Goal: Task Accomplishment & Management: Complete application form

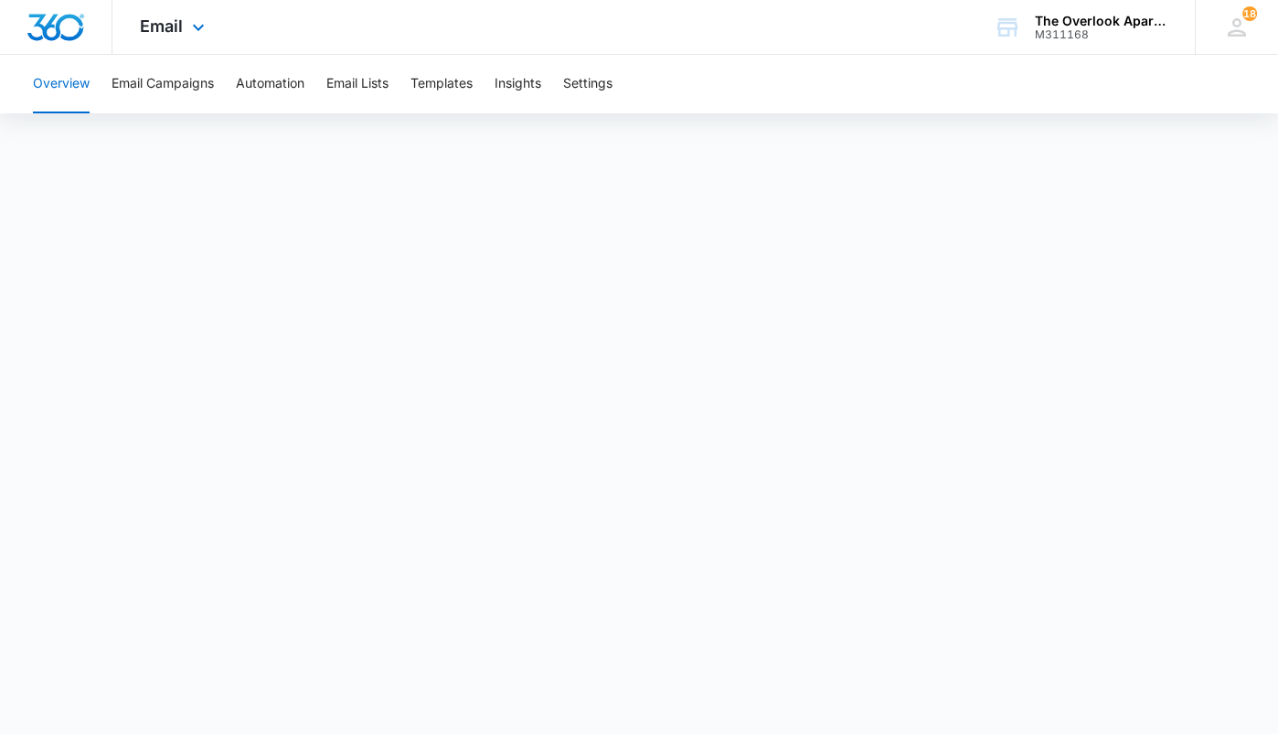
drag, startPoint x: 134, startPoint y: 27, endPoint x: 154, endPoint y: 46, distance: 26.5
click at [135, 27] on div "Email Apps Reputation Websites Forms CRM Email Social Shop Payments POS Content…" at bounding box center [174, 27] width 124 height 54
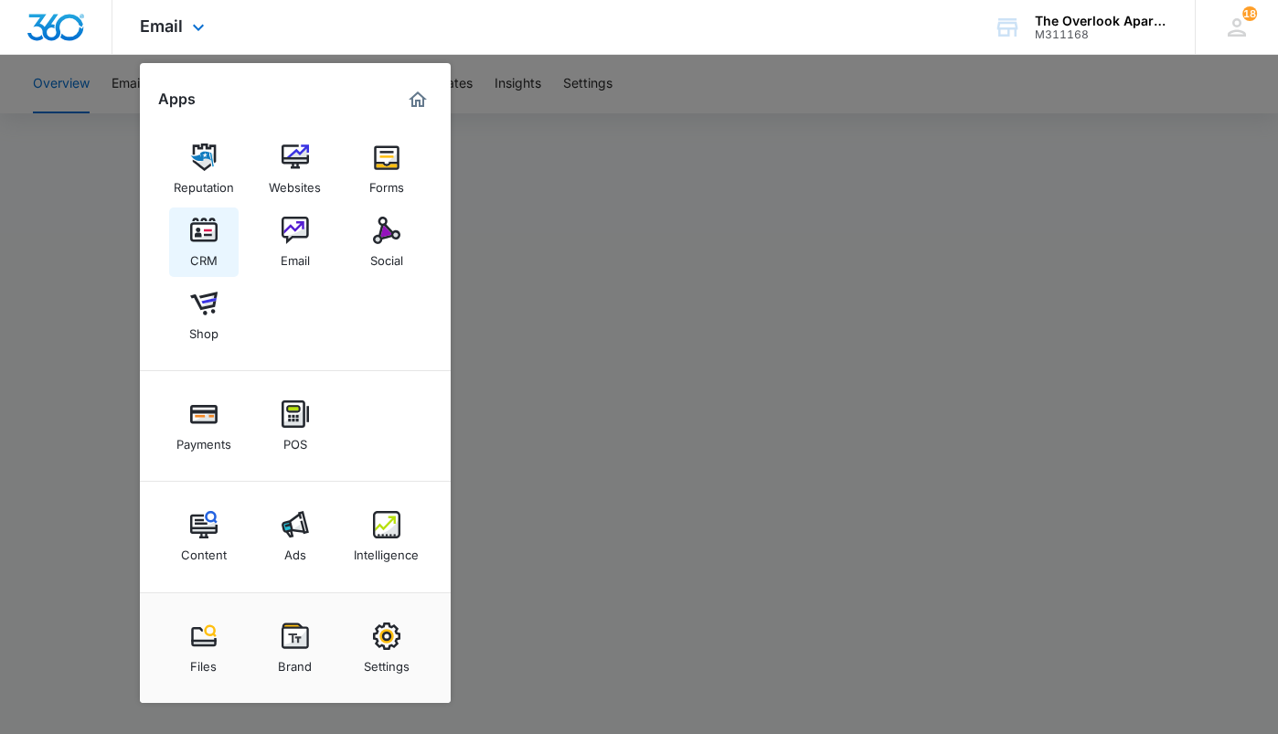
click at [198, 247] on div "CRM" at bounding box center [203, 256] width 27 height 24
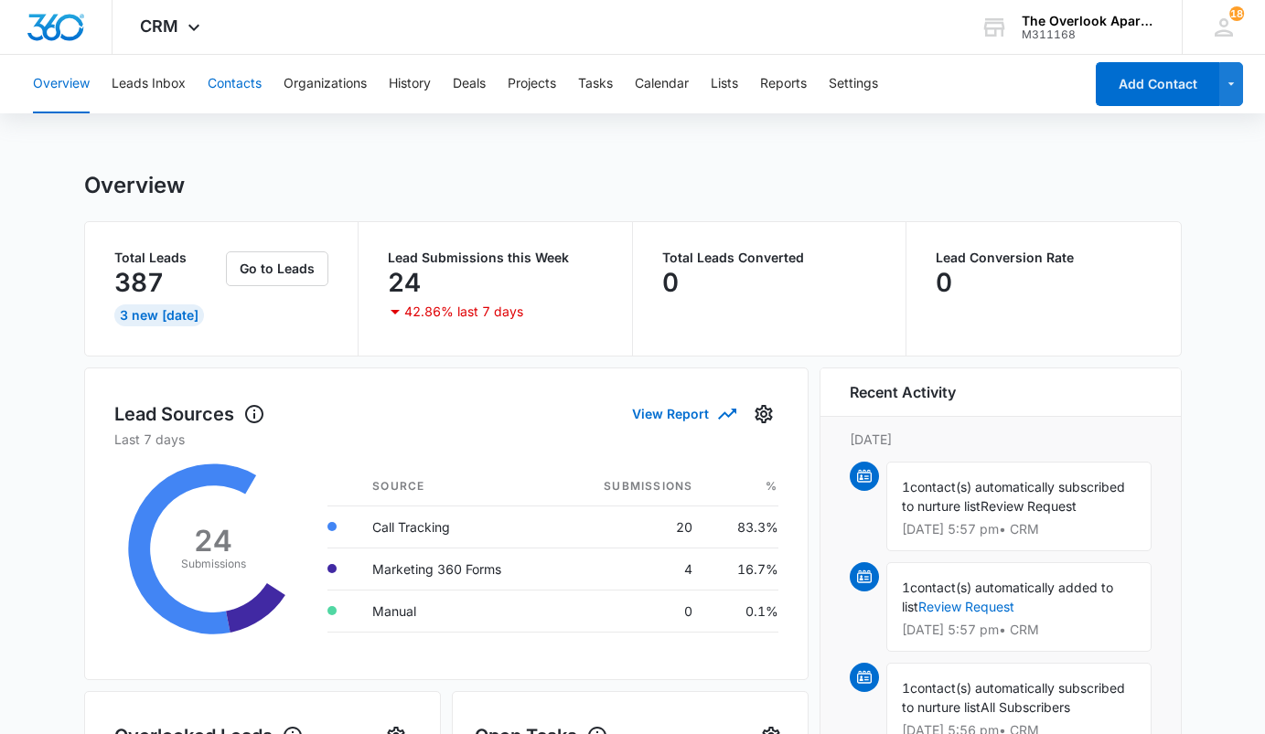
click at [244, 78] on button "Contacts" at bounding box center [235, 84] width 54 height 59
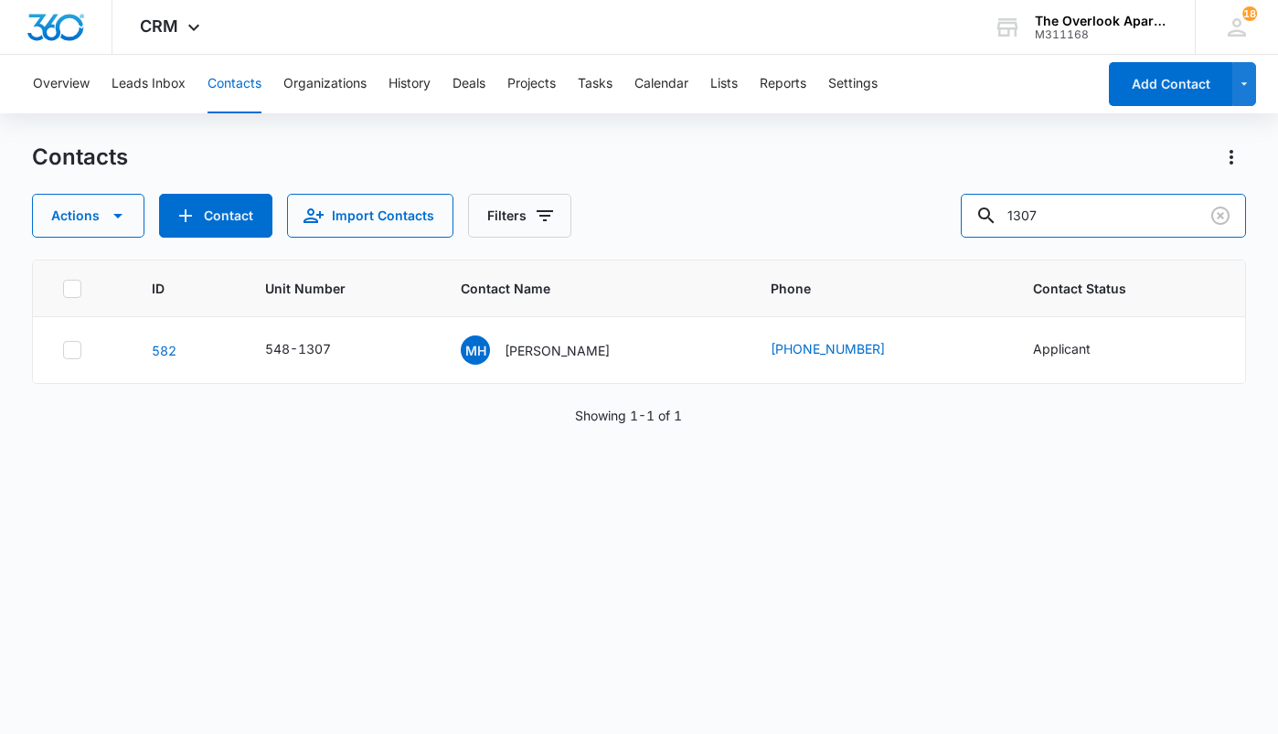
drag, startPoint x: 1136, startPoint y: 218, endPoint x: 788, endPoint y: 232, distance: 347.8
click at [788, 232] on div "Actions Contact Import Contacts Filters 1307" at bounding box center [639, 216] width 1214 height 44
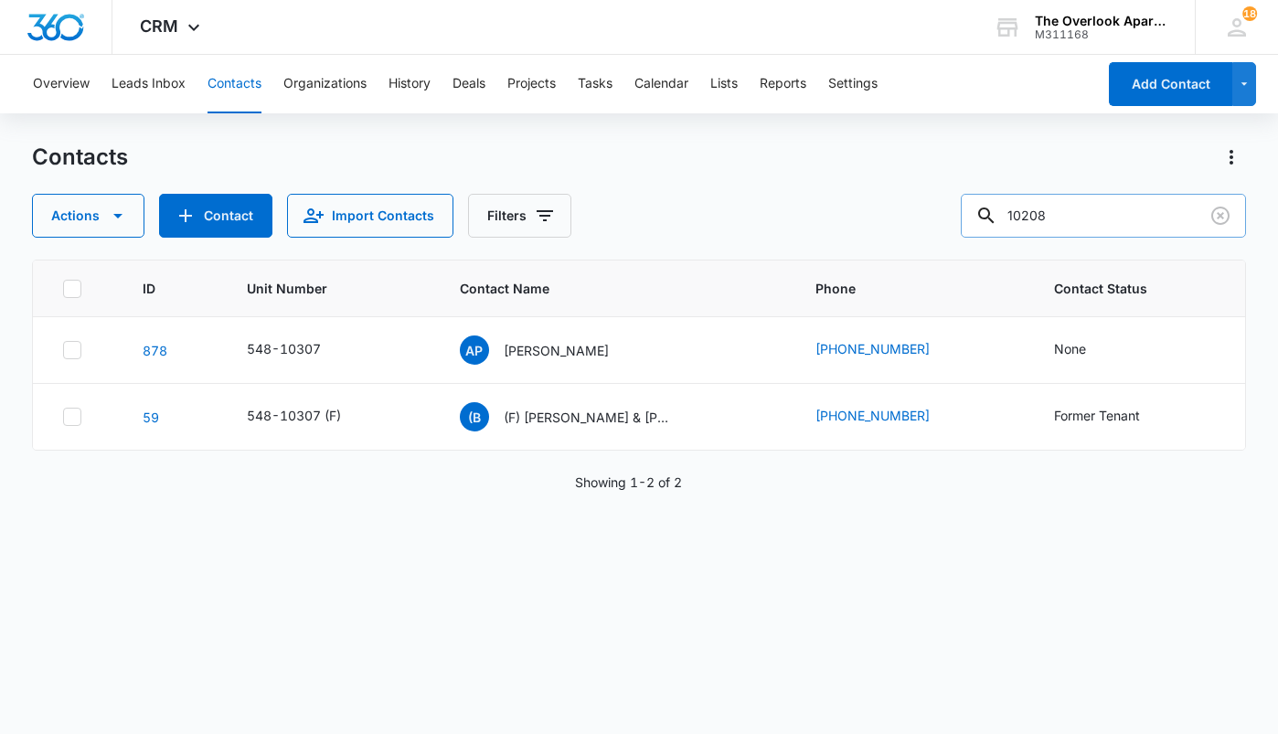
type input "10208"
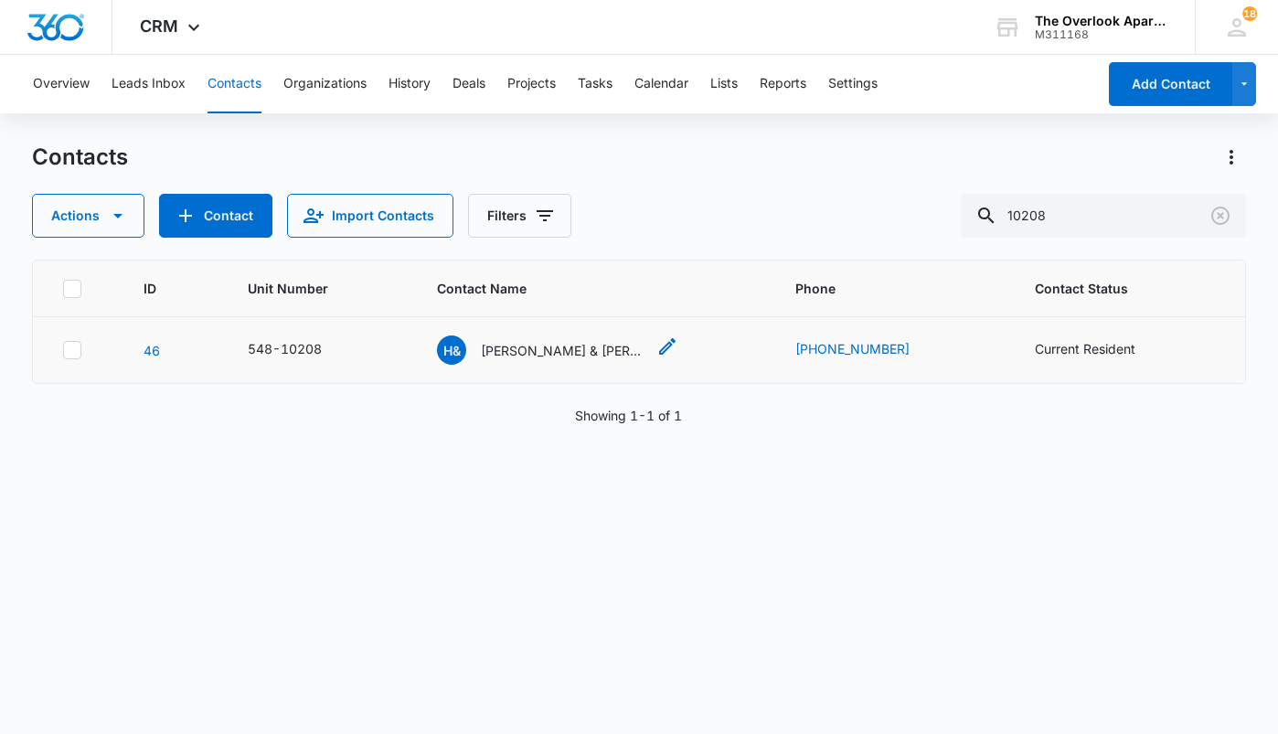
drag, startPoint x: 517, startPoint y: 347, endPoint x: 553, endPoint y: 347, distance: 36.6
click at [516, 347] on p "[PERSON_NAME] & [PERSON_NAME]" at bounding box center [563, 350] width 165 height 19
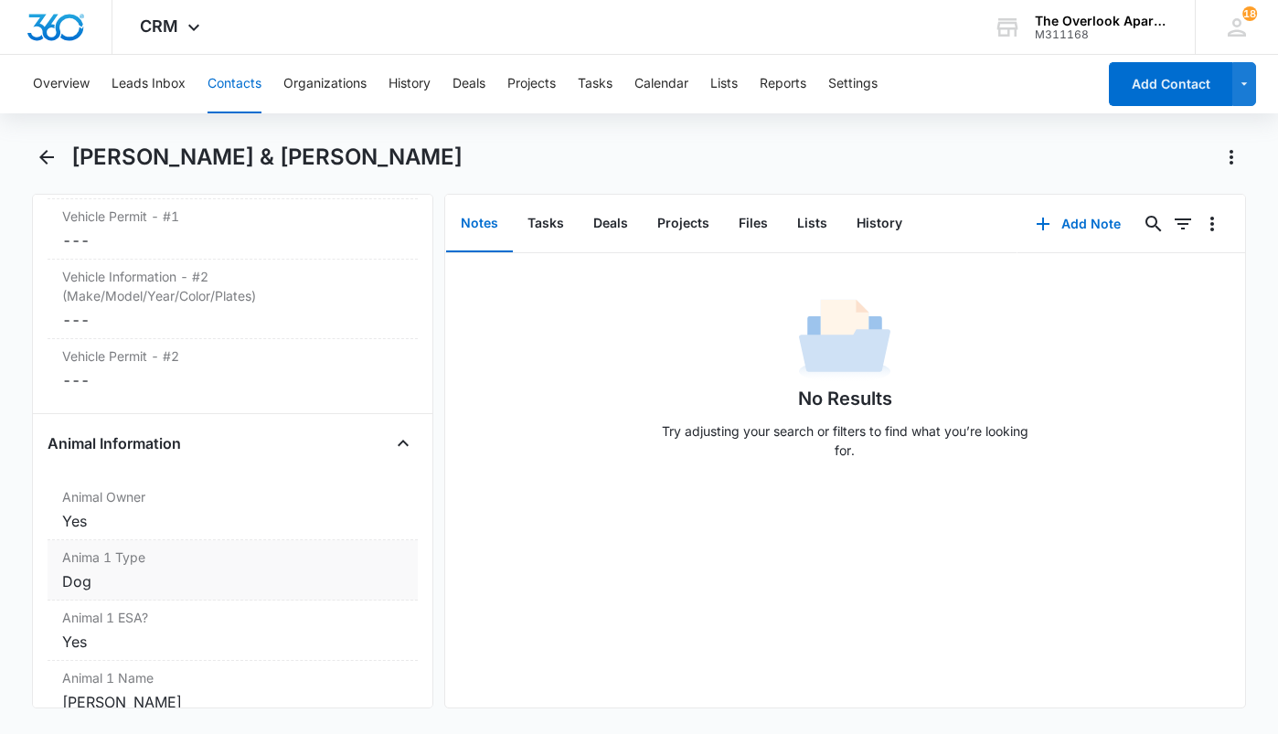
scroll to position [2560, 0]
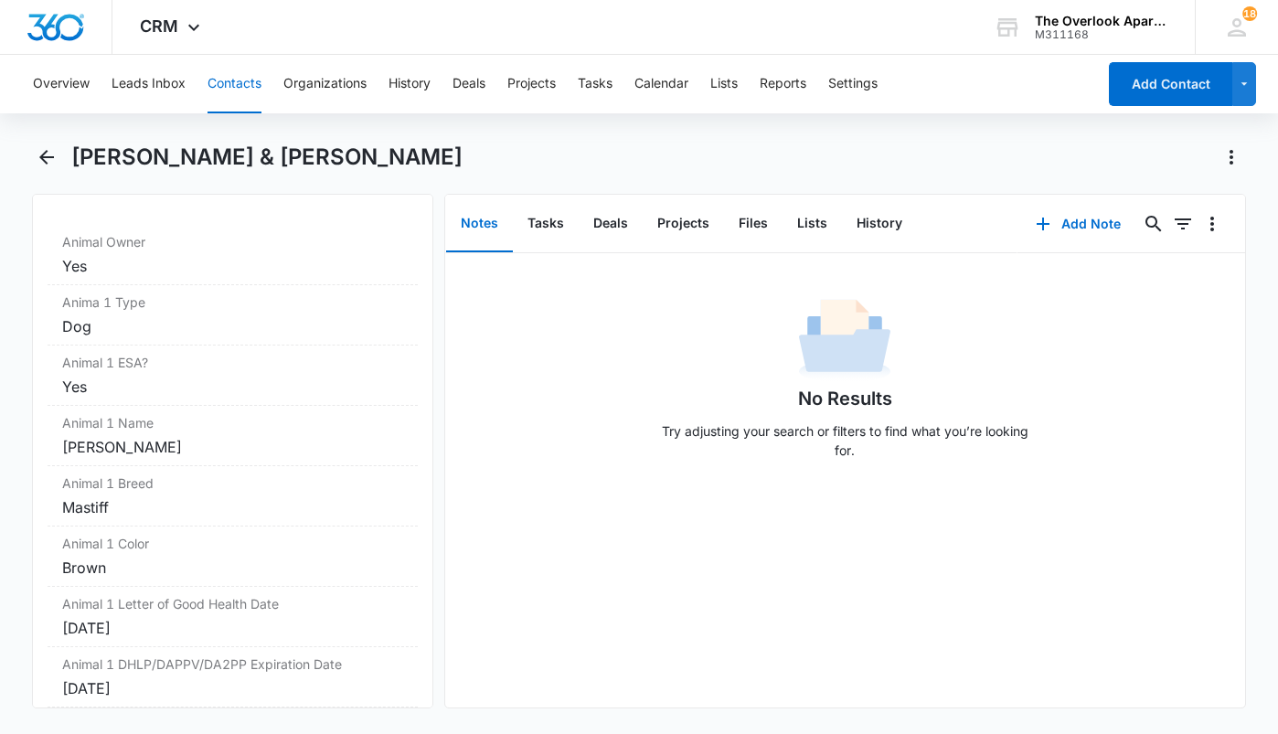
click at [247, 78] on button "Contacts" at bounding box center [235, 84] width 54 height 59
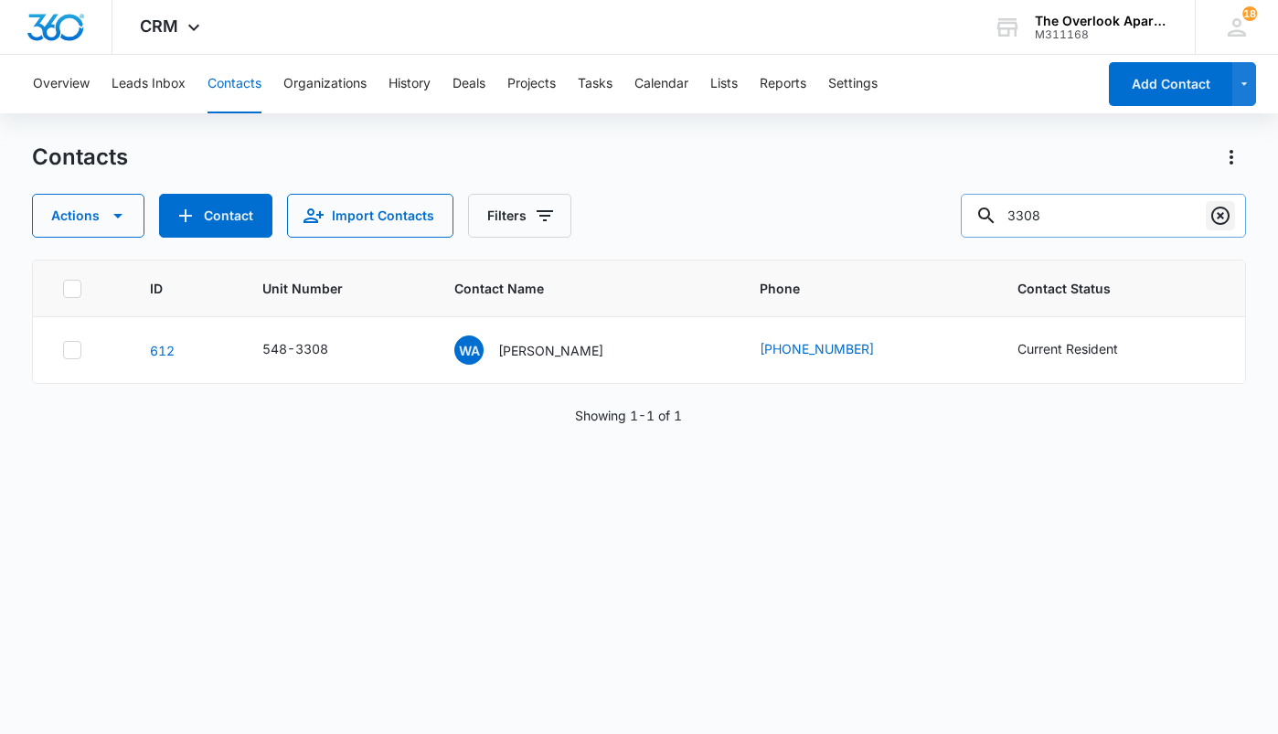
click at [1228, 218] on icon "Clear" at bounding box center [1221, 216] width 18 height 18
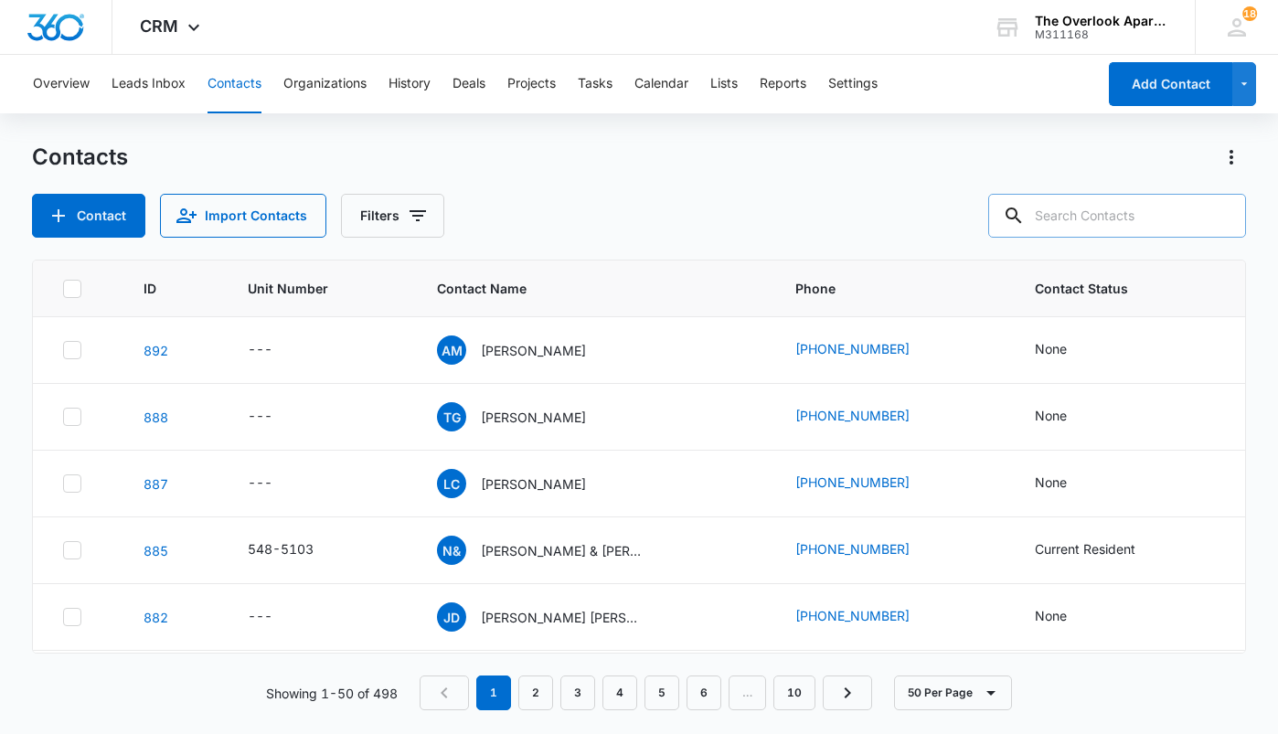
click at [233, 78] on button "Contacts" at bounding box center [235, 84] width 54 height 59
click at [1139, 218] on input "text" at bounding box center [1118, 216] width 258 height 44
type input "2101"
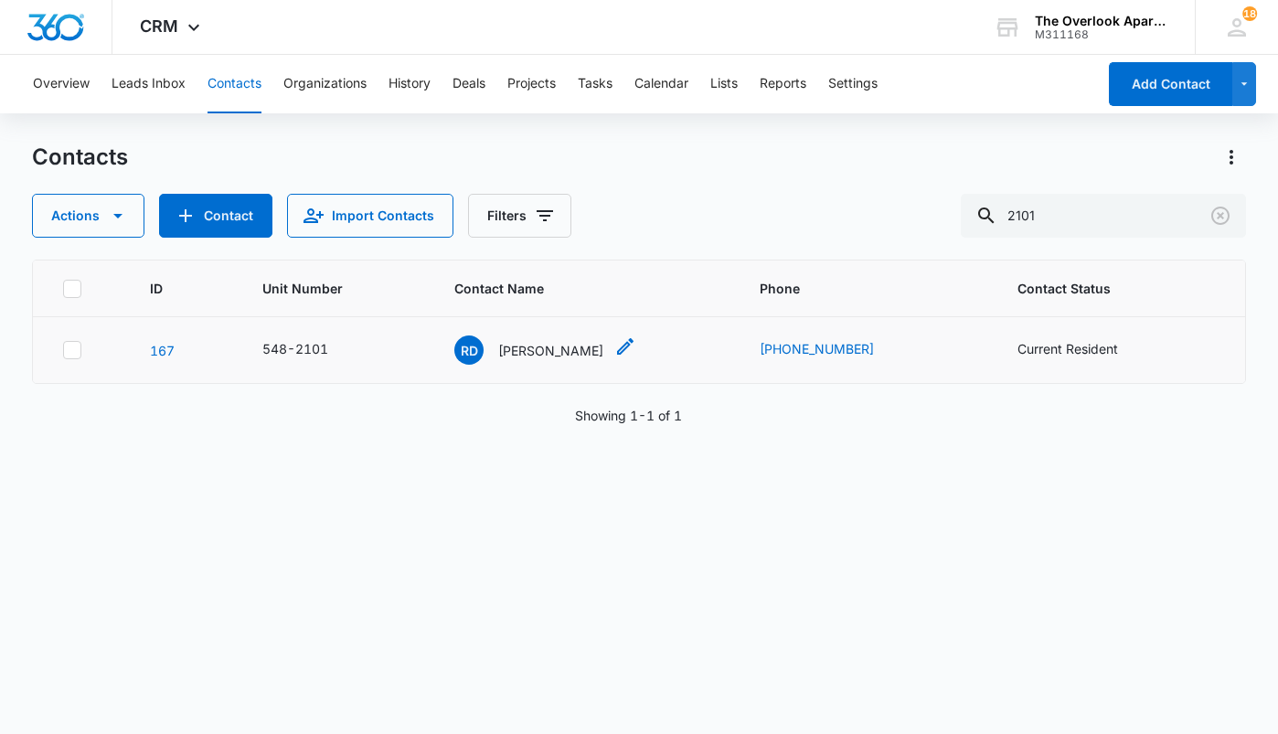
click at [509, 349] on p "[PERSON_NAME]" at bounding box center [550, 350] width 105 height 19
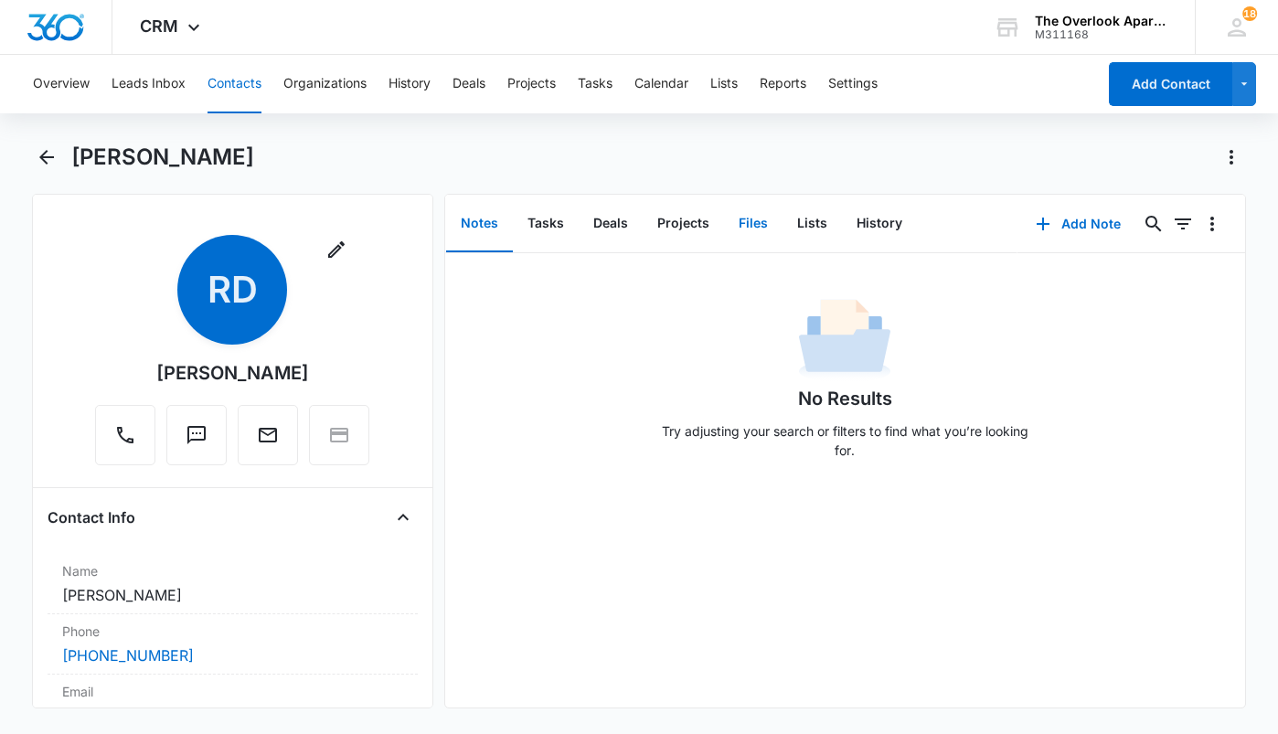
click at [761, 211] on button "Files" at bounding box center [753, 224] width 59 height 57
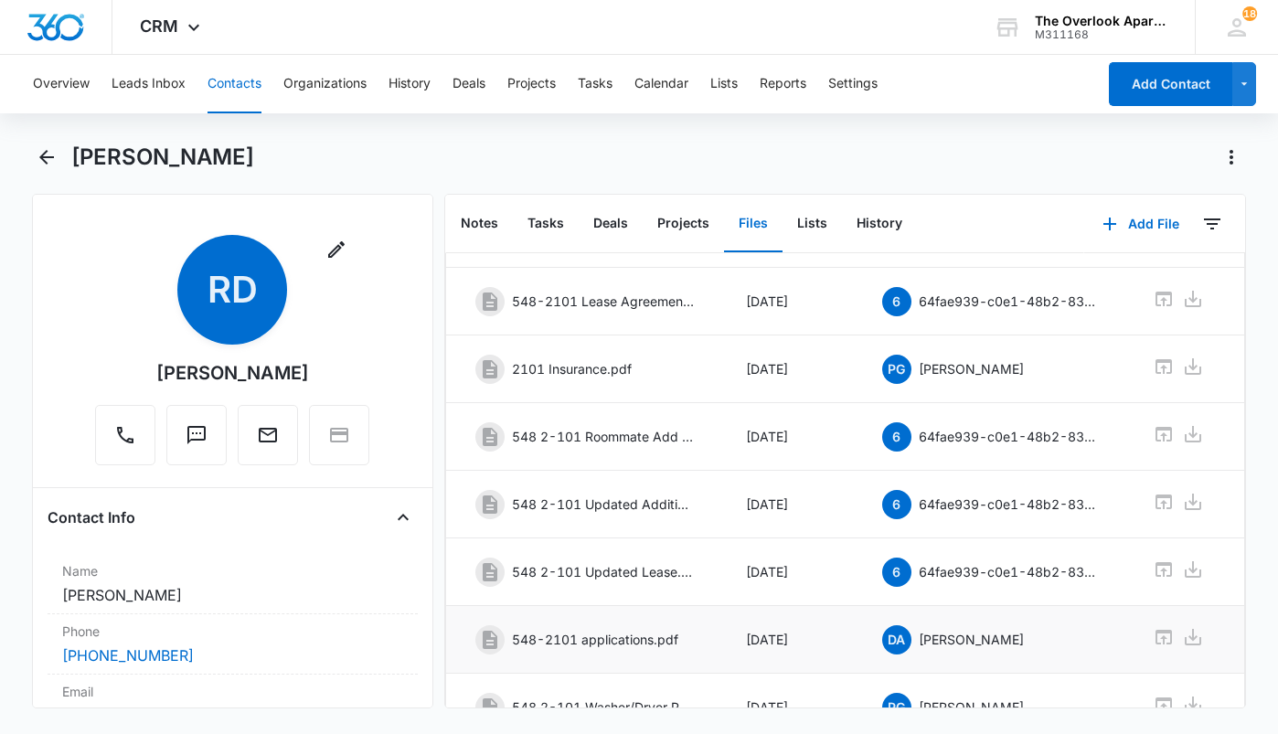
scroll to position [272, 0]
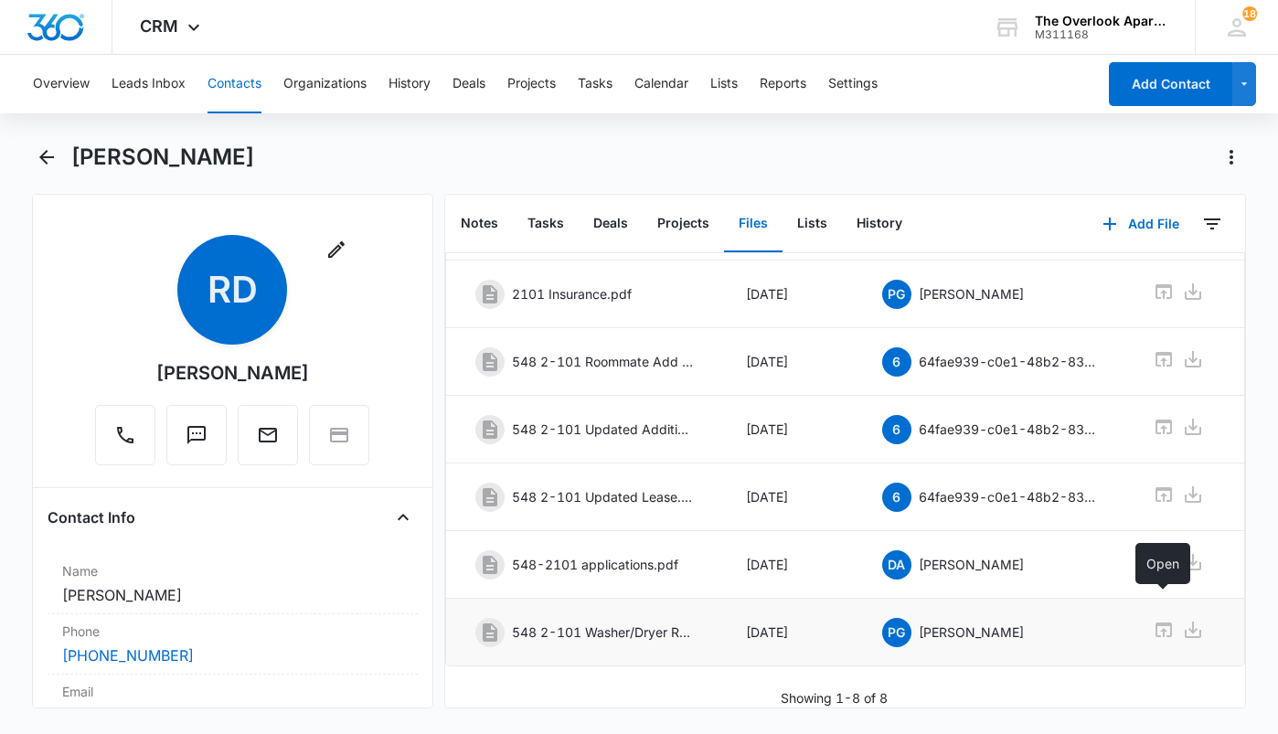
click at [1156, 623] on icon at bounding box center [1164, 630] width 16 height 15
click at [164, 42] on div "CRM Apps Reputation Websites Forms CRM Email Social Shop Payments POS Content A…" at bounding box center [172, 27] width 120 height 54
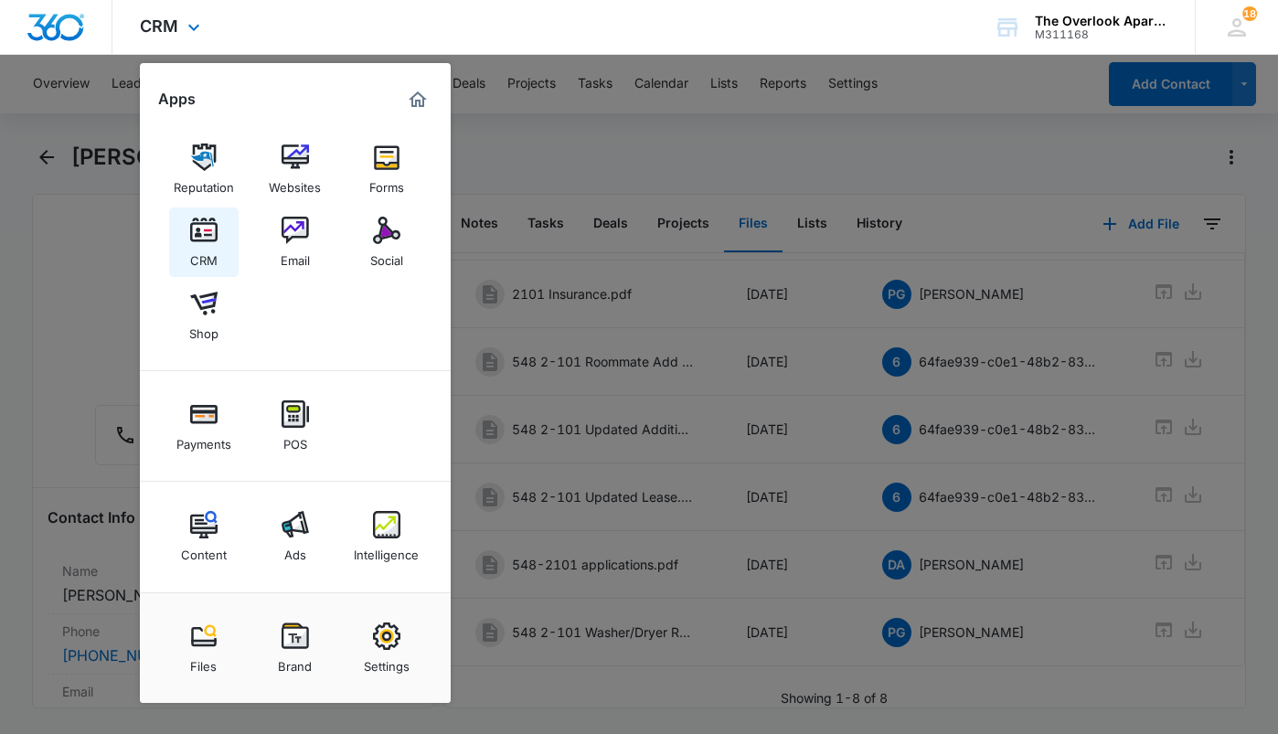
click at [199, 245] on div "CRM" at bounding box center [203, 256] width 27 height 24
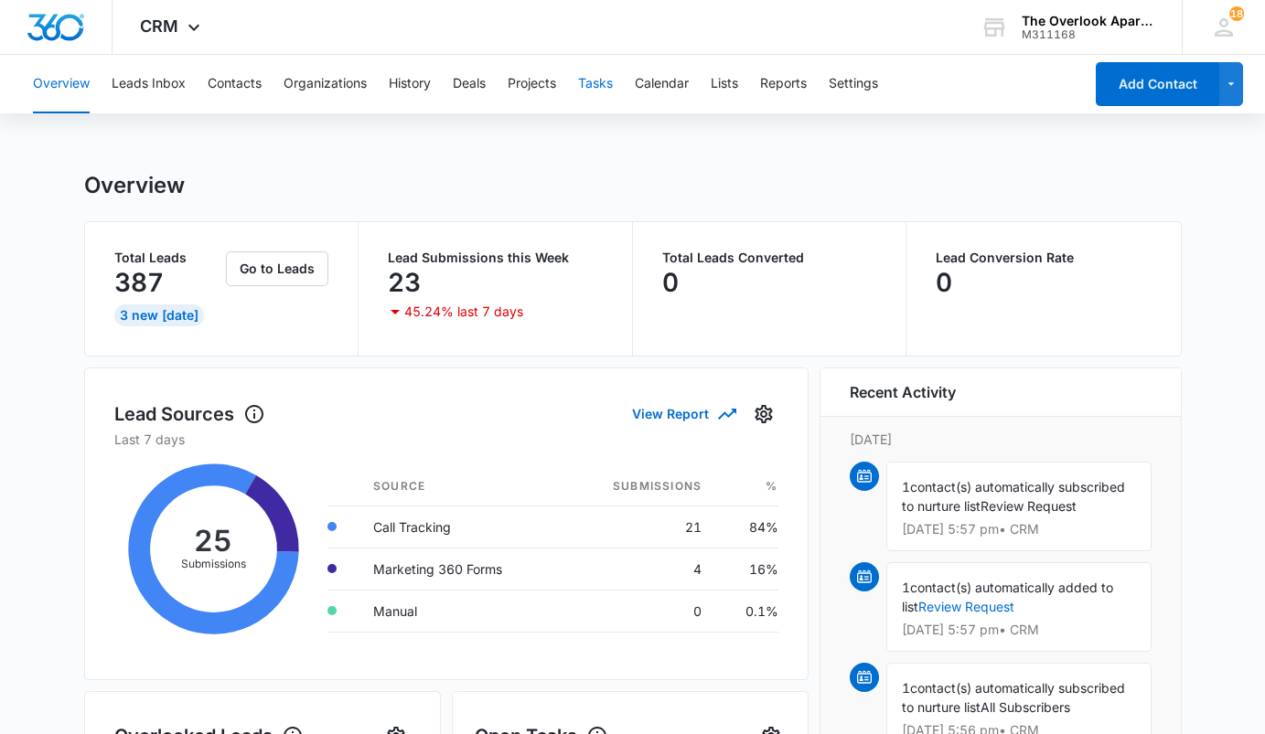
click at [591, 87] on button "Tasks" at bounding box center [595, 84] width 35 height 59
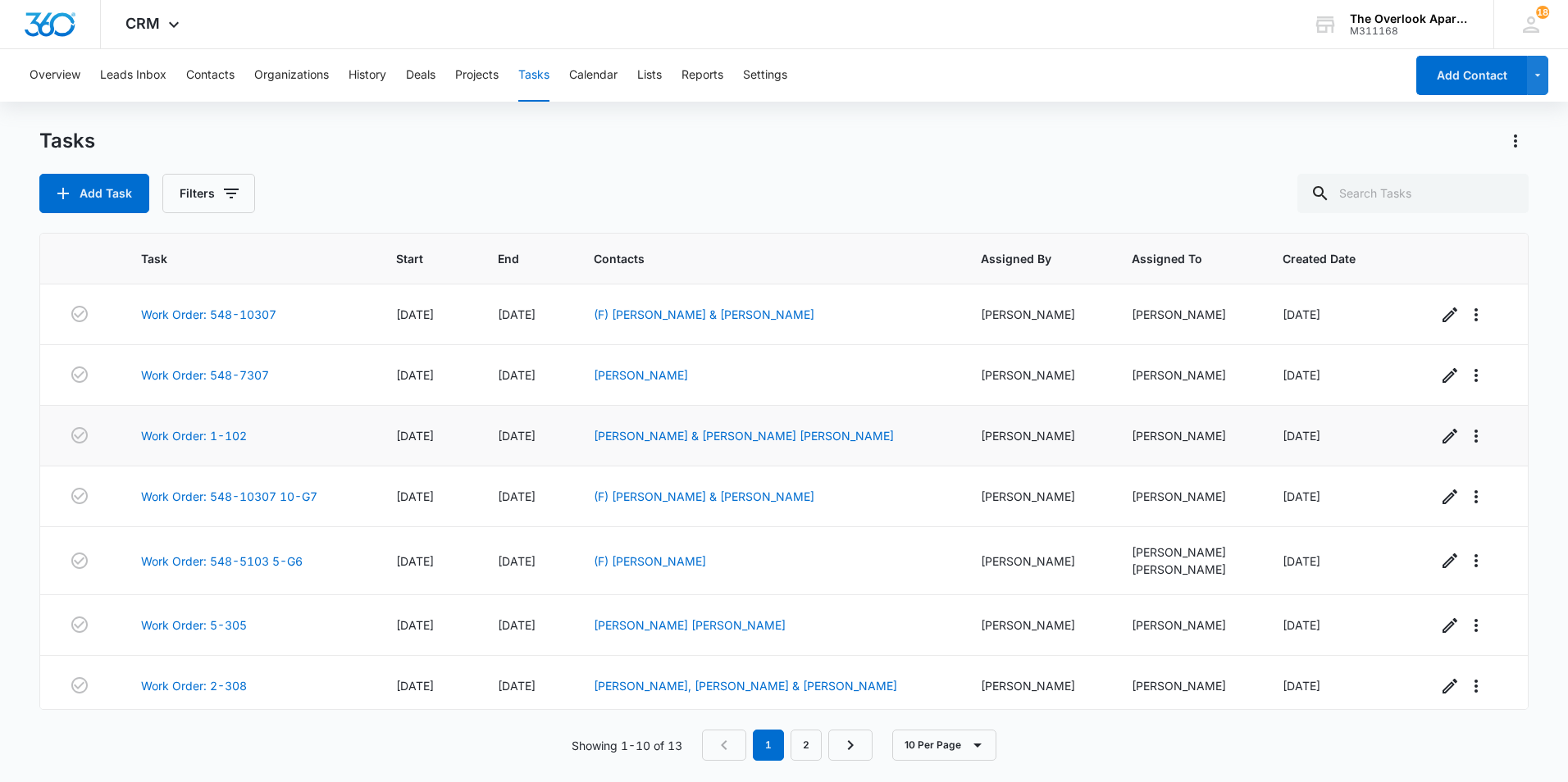
scroll to position [196, 0]
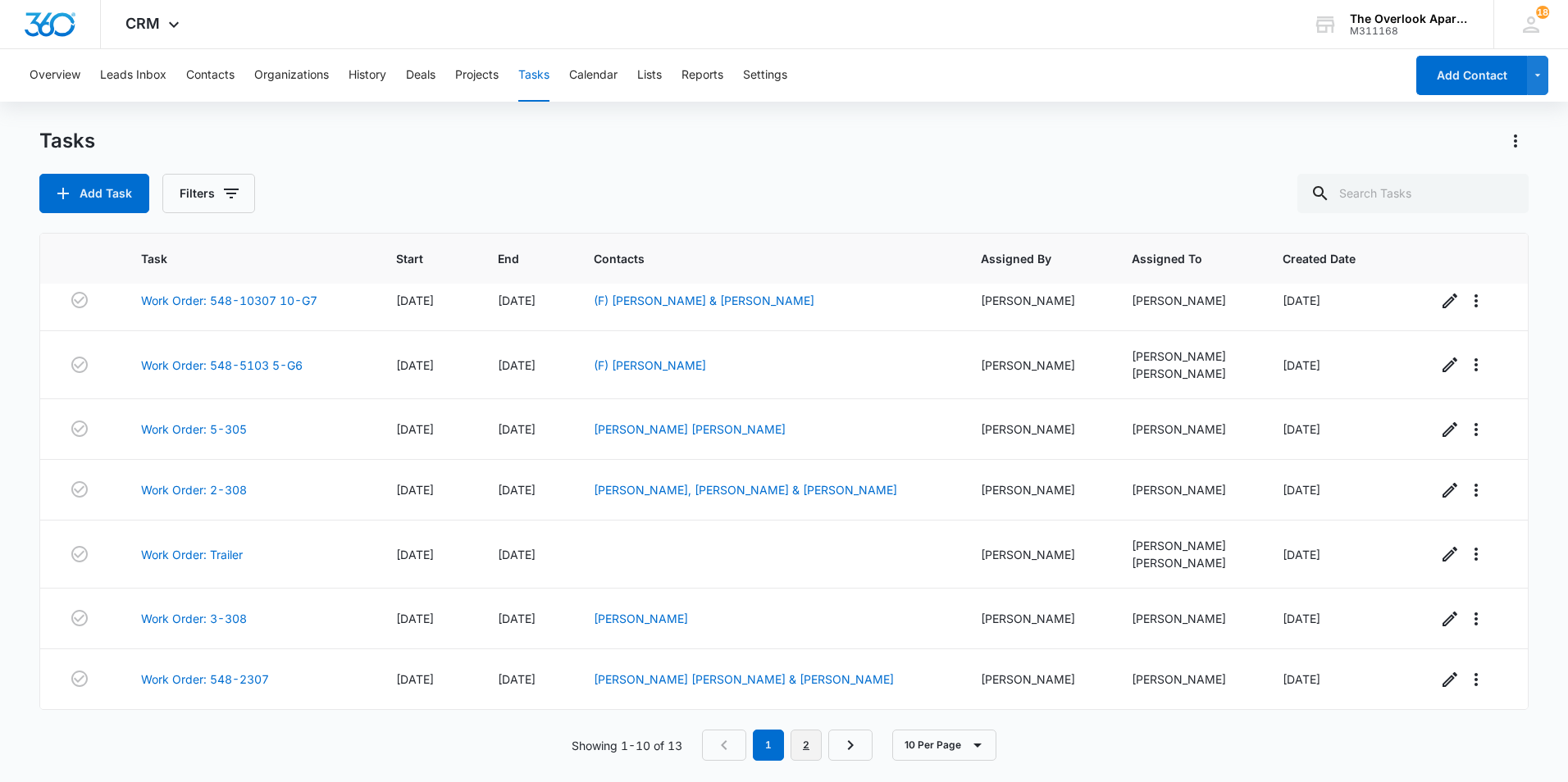
click at [816, 746] on link "2" at bounding box center [806, 745] width 31 height 31
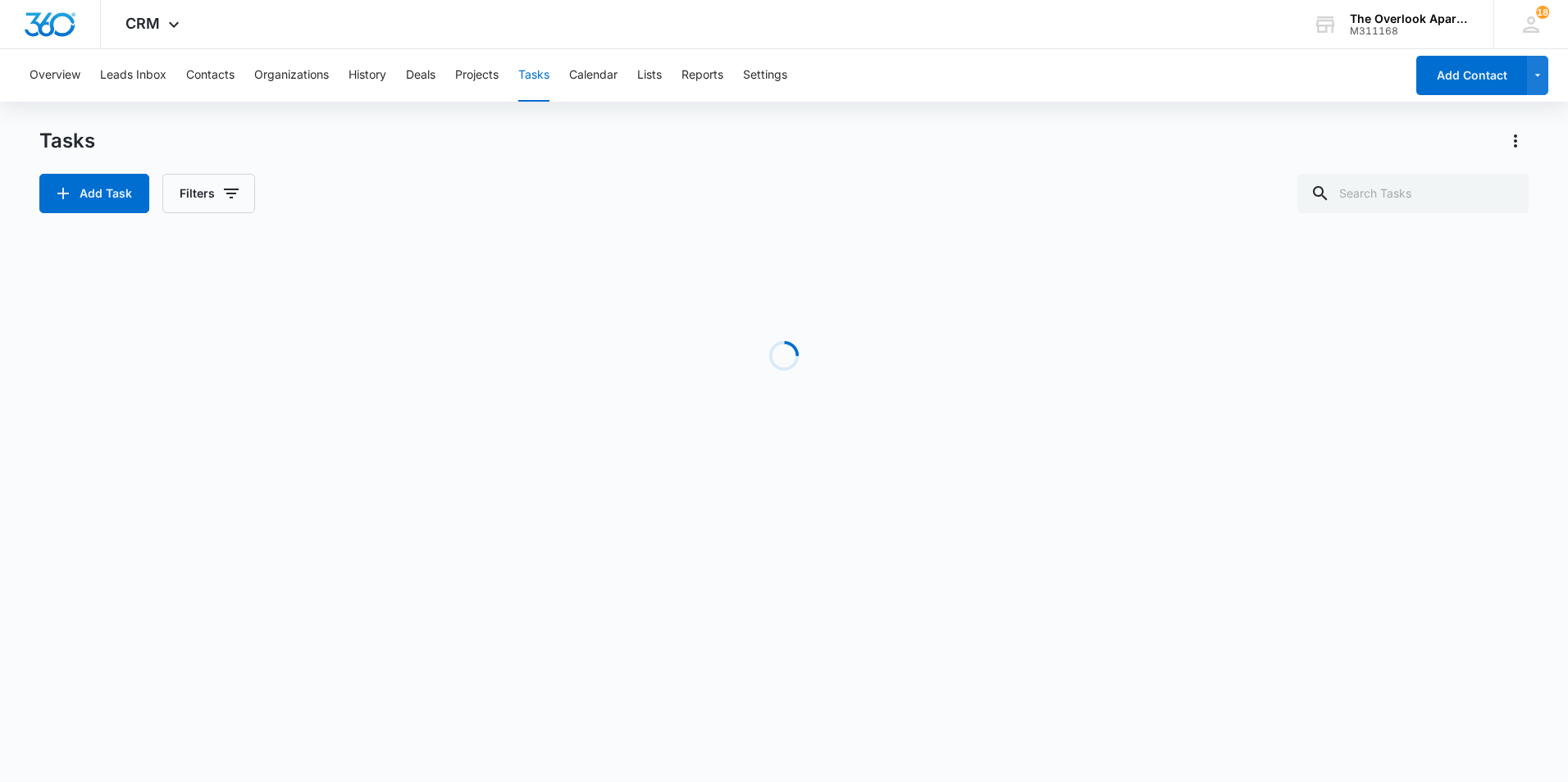
scroll to position [0, 0]
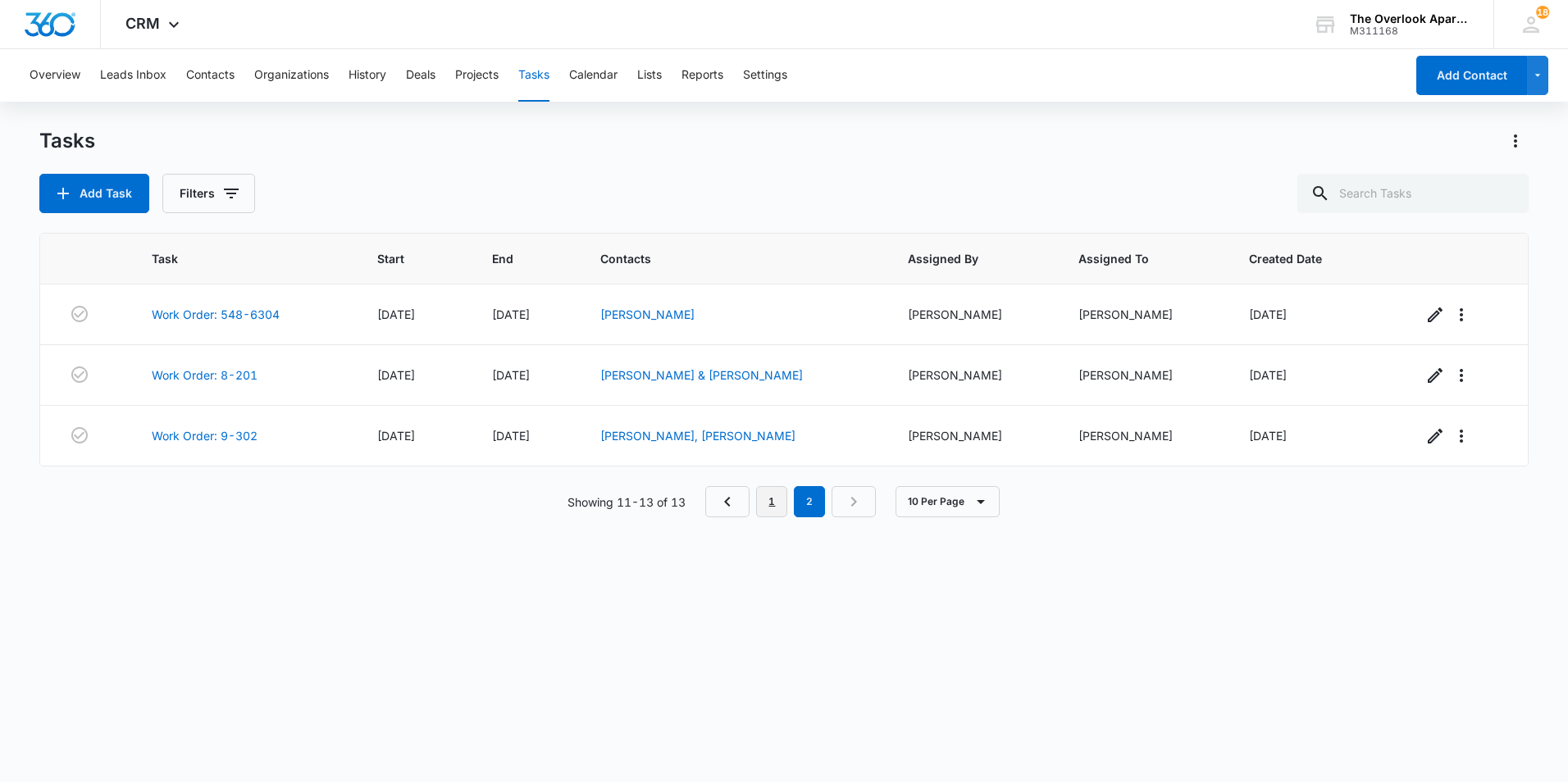
click at [776, 501] on link "1" at bounding box center [771, 501] width 31 height 31
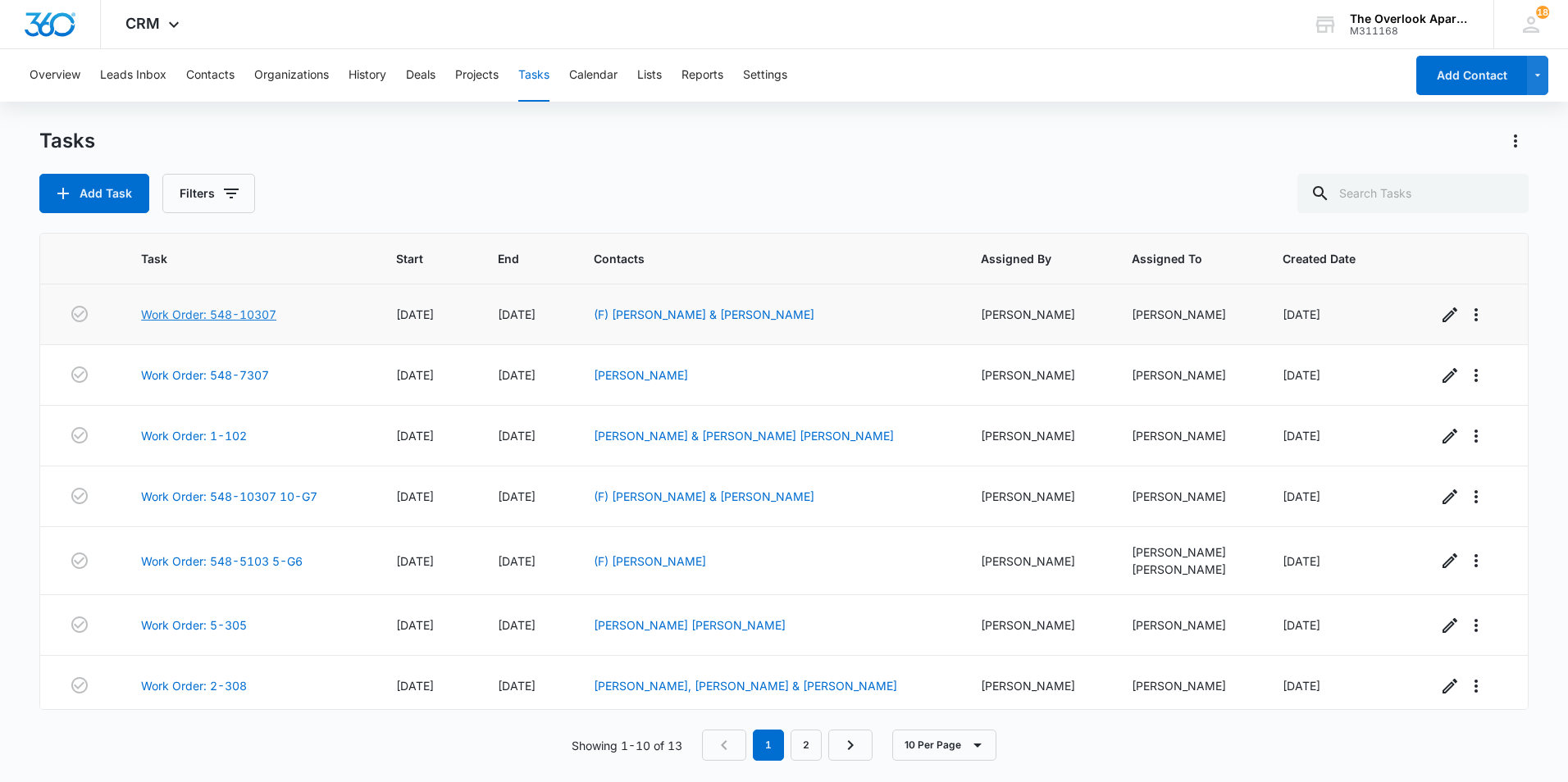
click at [246, 313] on link "Work Order: 548-10307" at bounding box center [208, 314] width 135 height 17
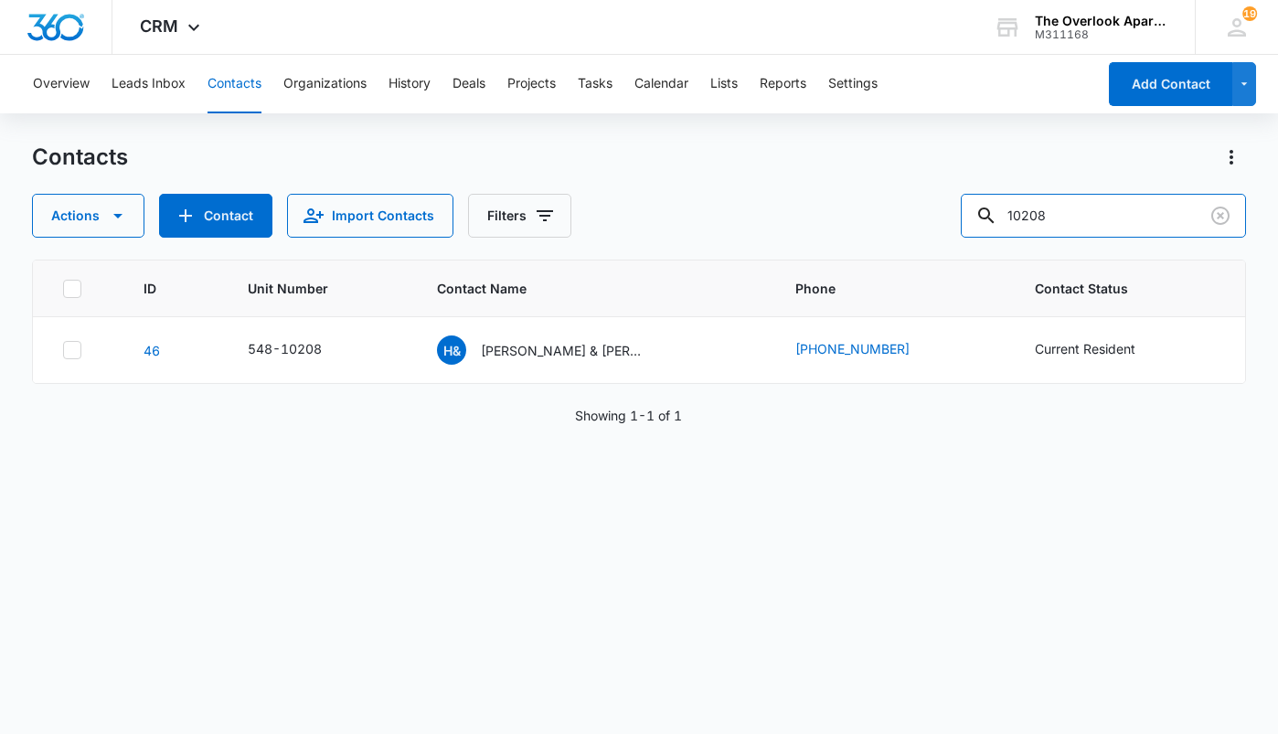
drag, startPoint x: 1160, startPoint y: 208, endPoint x: 849, endPoint y: 219, distance: 311.1
click at [855, 219] on div "Actions Contact Import Contacts Filters 10208" at bounding box center [639, 216] width 1214 height 44
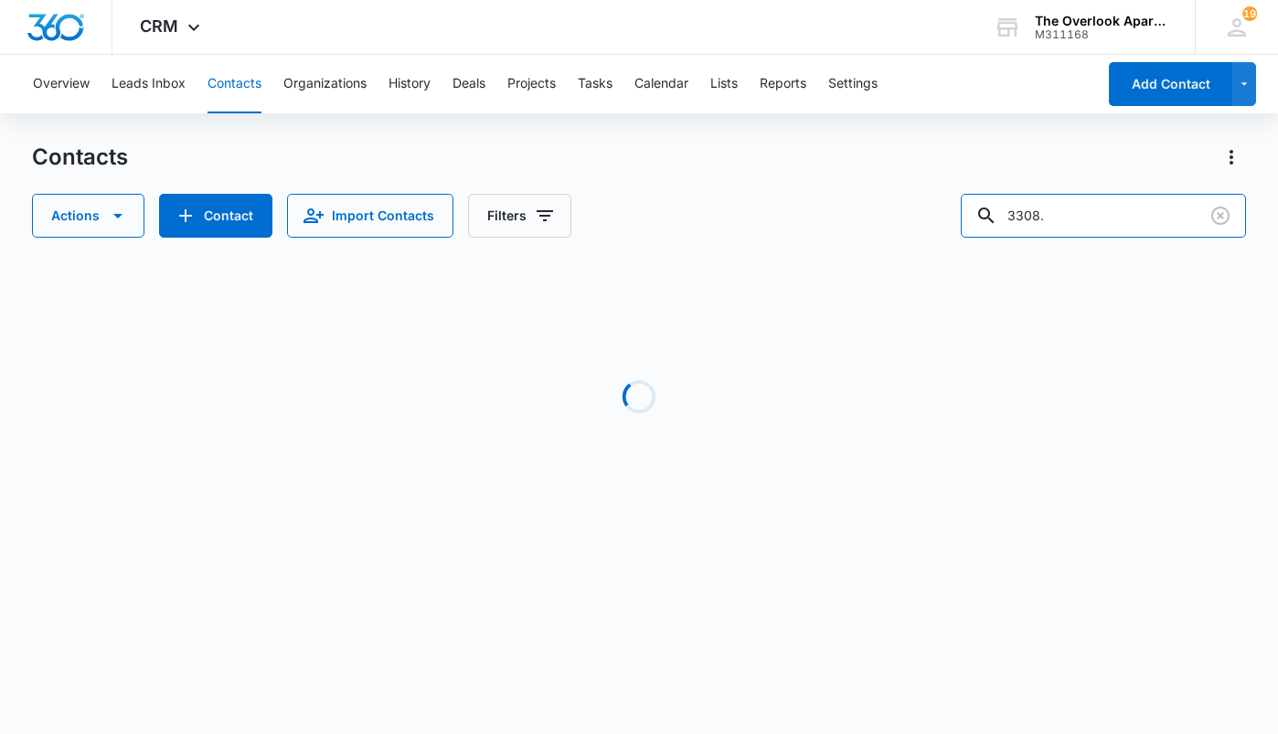
type input "3308"
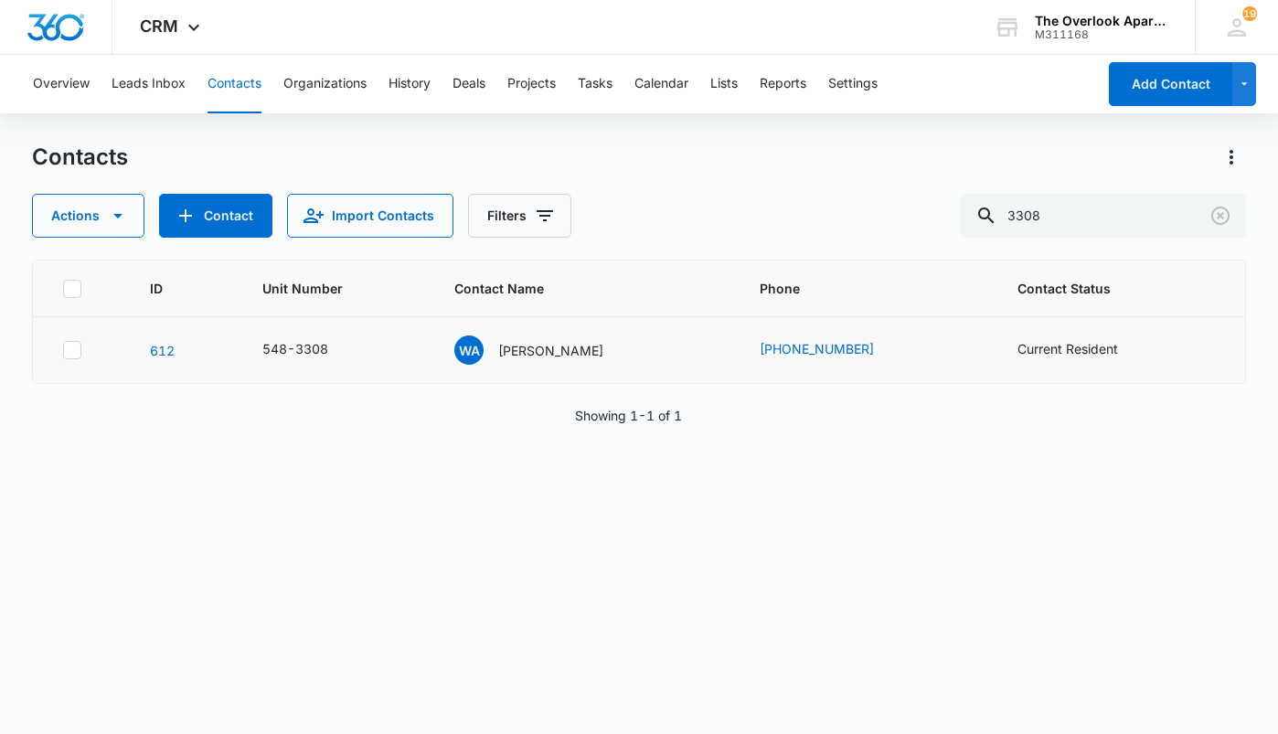
click at [543, 369] on td "WA William Alexander" at bounding box center [585, 350] width 305 height 67
click at [537, 358] on p "William Alexander" at bounding box center [550, 350] width 105 height 19
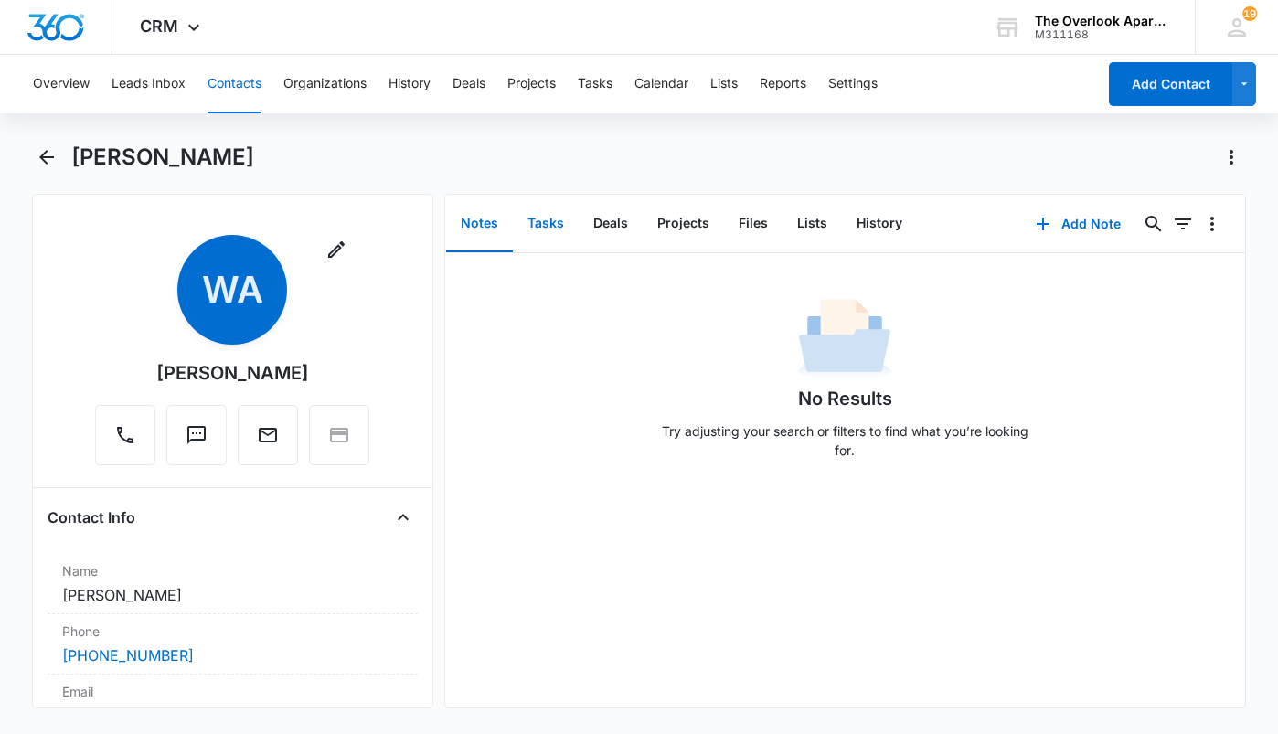
click at [548, 213] on button "Tasks" at bounding box center [546, 224] width 66 height 57
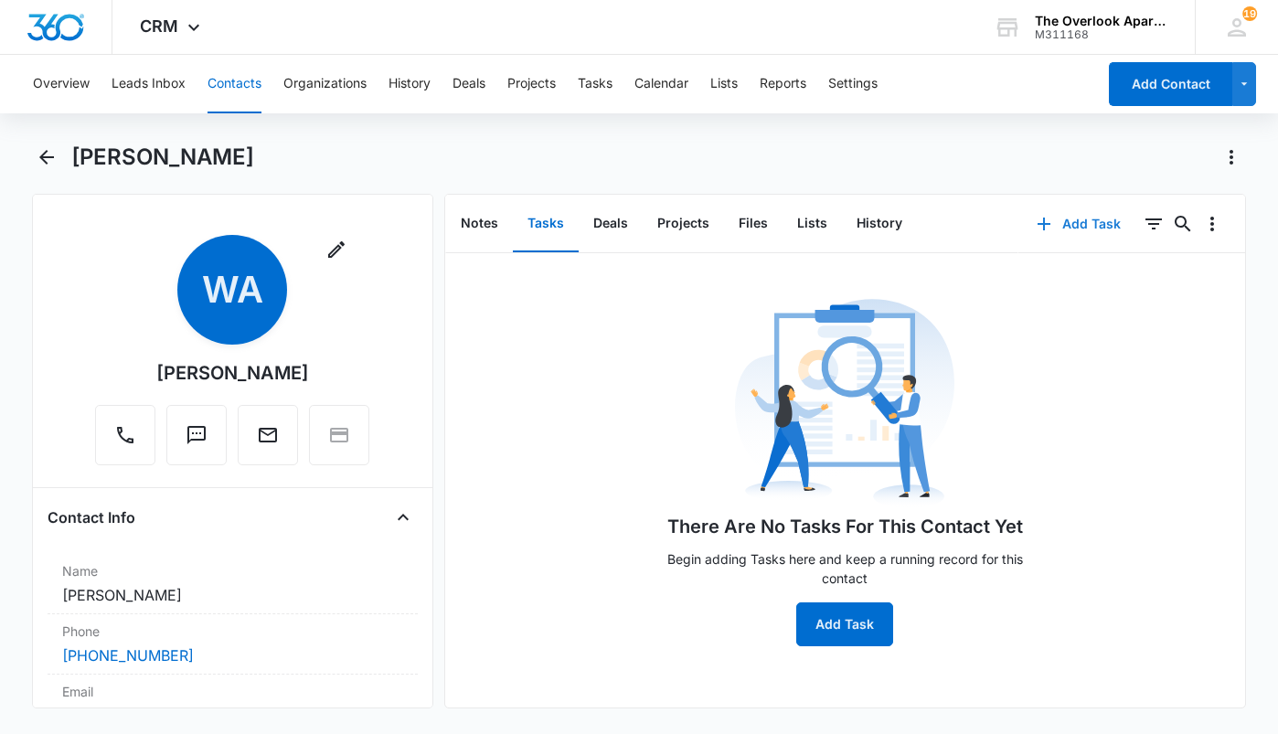
click at [1045, 219] on button "Add Task" at bounding box center [1079, 224] width 121 height 44
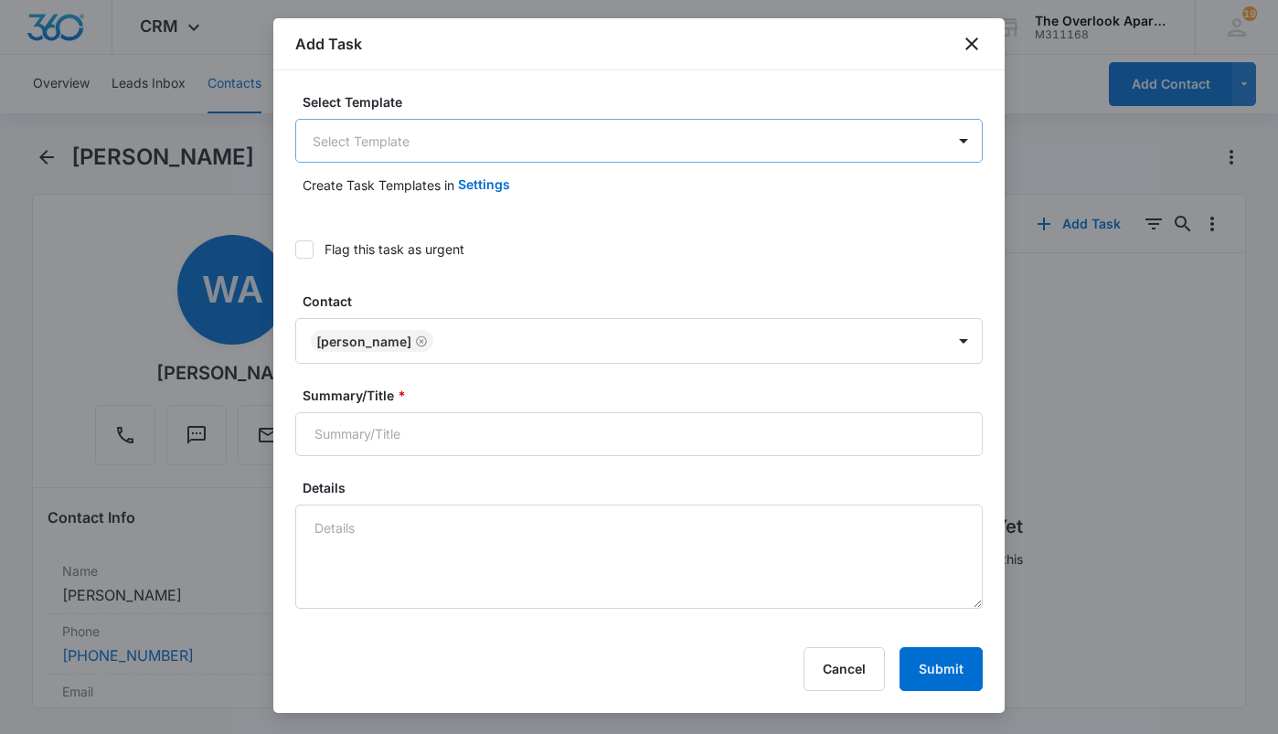
click at [390, 145] on body "CRM Apps Reputation Websites Forms CRM Email Social Shop Payments POS Content A…" at bounding box center [639, 367] width 1278 height 734
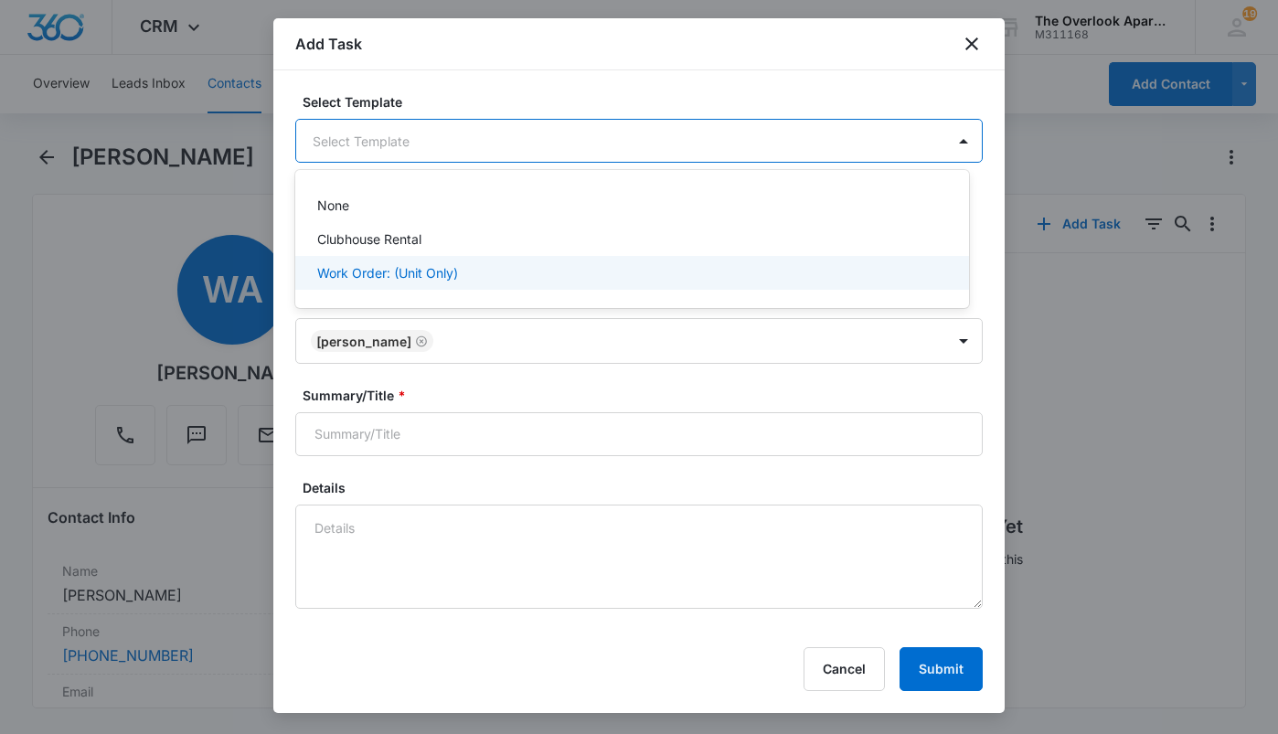
click at [389, 281] on p "Work Order: (Unit Only)" at bounding box center [387, 272] width 141 height 19
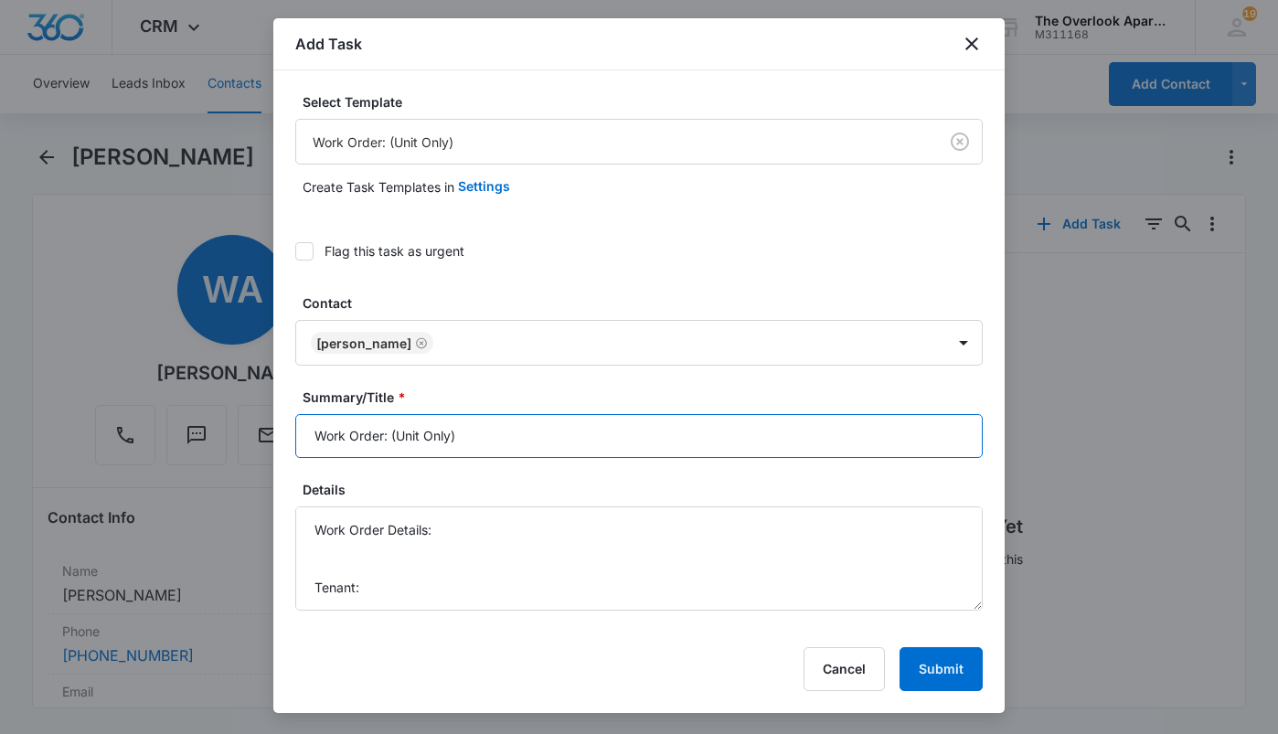
click at [508, 435] on input "Work Order: (Unit Only)" at bounding box center [639, 436] width 688 height 44
type input "Work Order: 3-308"
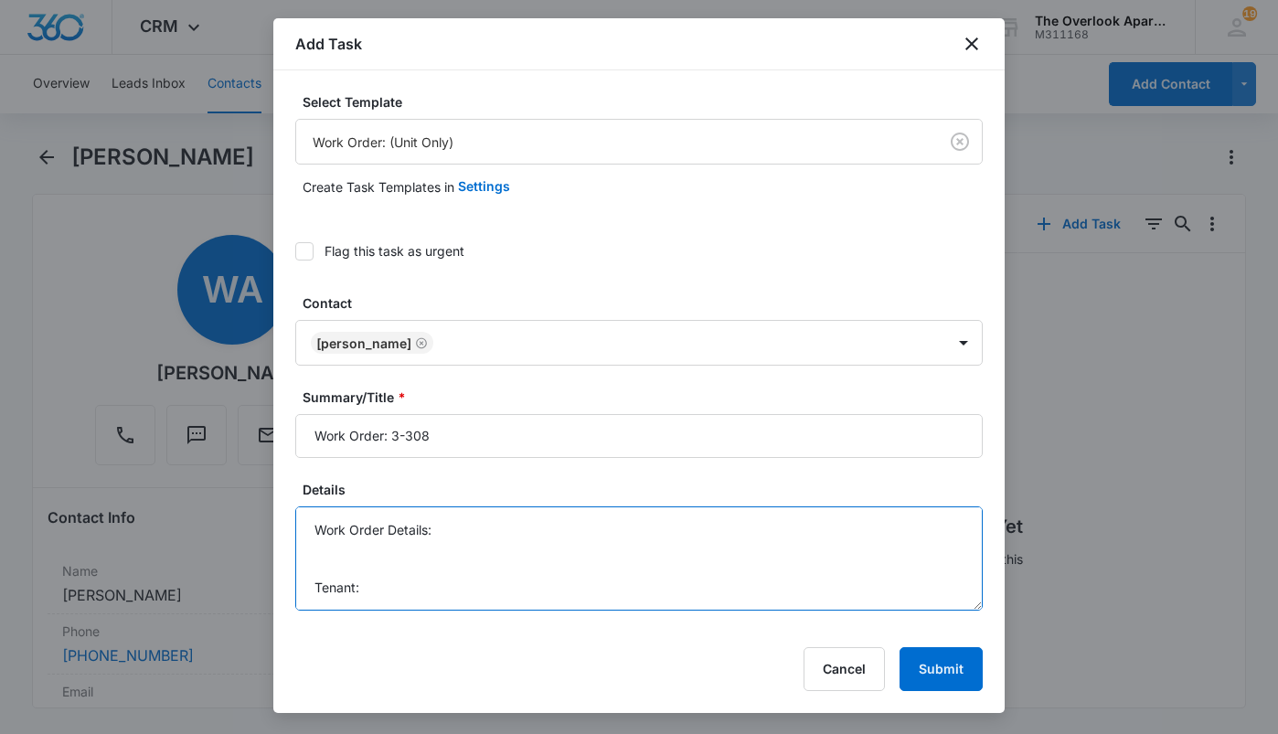
click at [328, 550] on textarea "Work Order Details: Tenant: Tenant Phone:" at bounding box center [639, 559] width 688 height 104
click at [333, 554] on textarea "Work Order Details: Tenant: Tenant Phone:" at bounding box center [639, 559] width 688 height 104
click at [420, 531] on textarea "Work Order Details: - smoke detector keeps going off Tenant: Tenant Phone:" at bounding box center [639, 559] width 688 height 104
click at [492, 581] on textarea "Work Order Details: - smoke detector keeps going off Tenant: William Alexander …" at bounding box center [639, 559] width 688 height 104
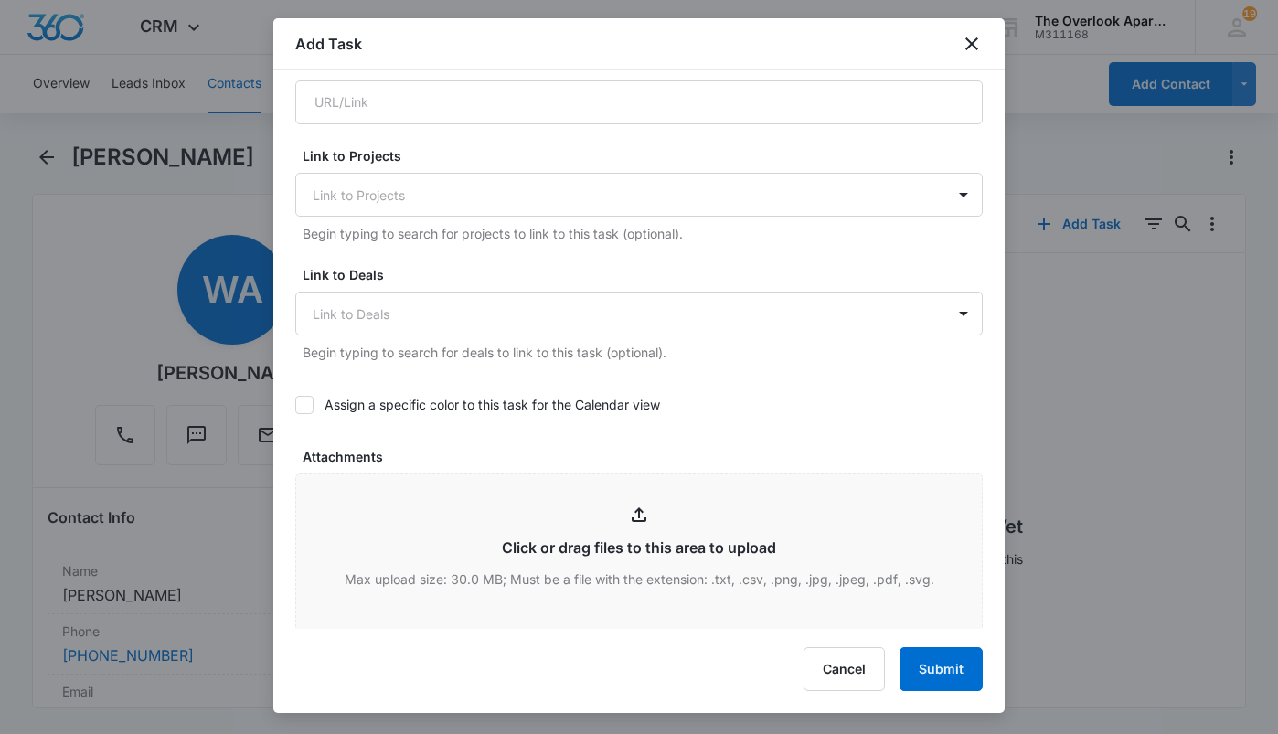
scroll to position [914, 0]
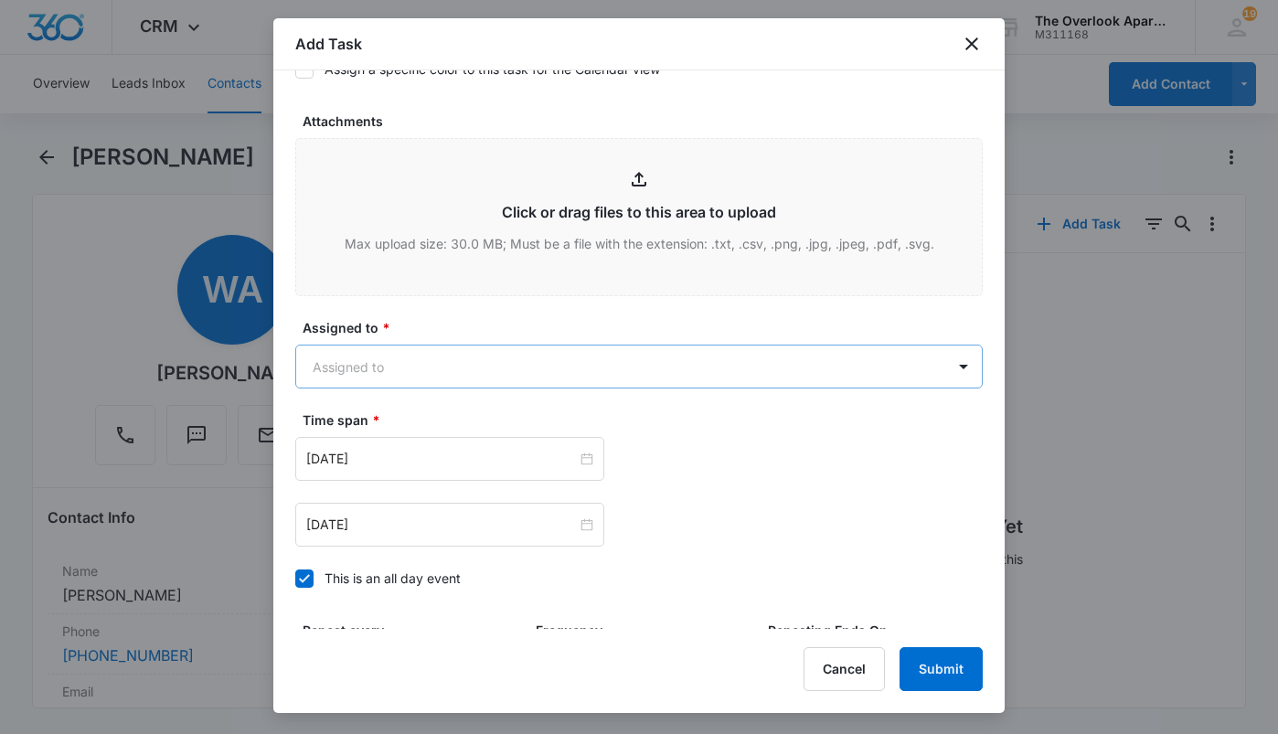
type textarea "Work Order Details: - smoke detector keeps going off Tenant: William Alexander …"
click at [381, 363] on body "CRM Apps Reputation Websites Forms CRM Email Social Shop Payments POS Content A…" at bounding box center [639, 367] width 1278 height 734
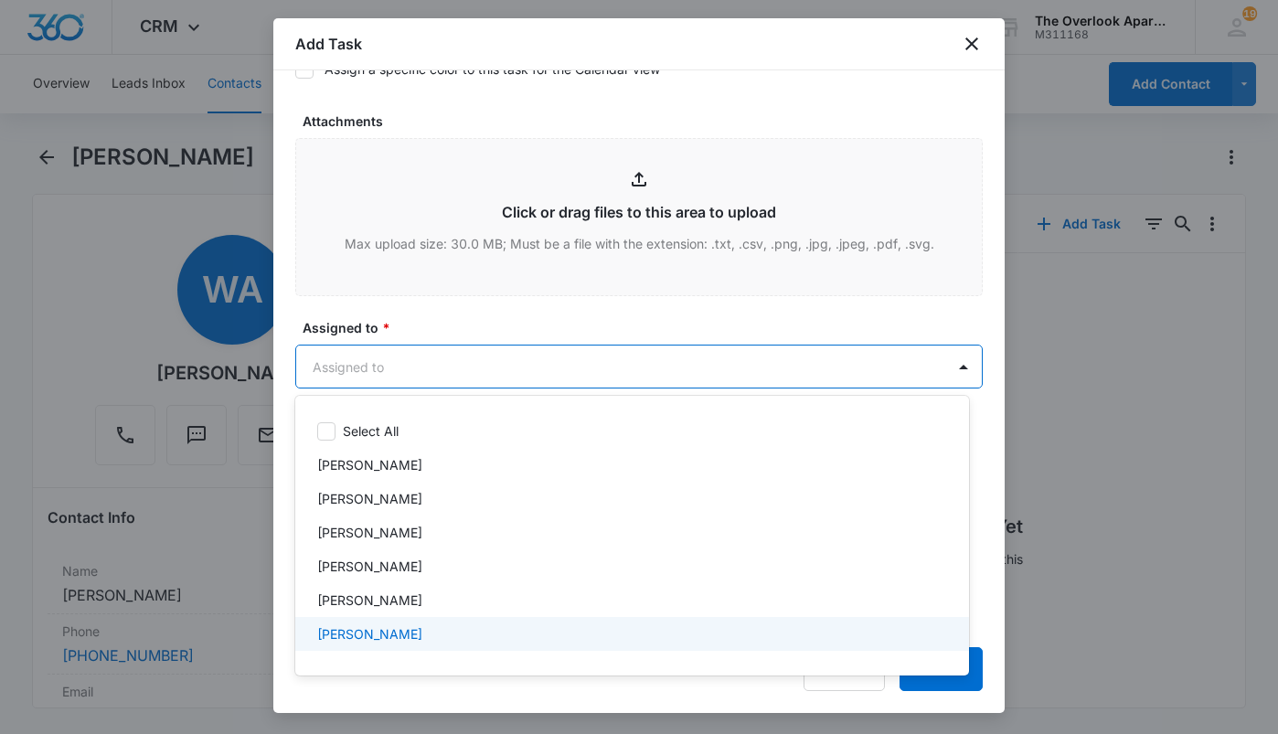
scroll to position [163, 0]
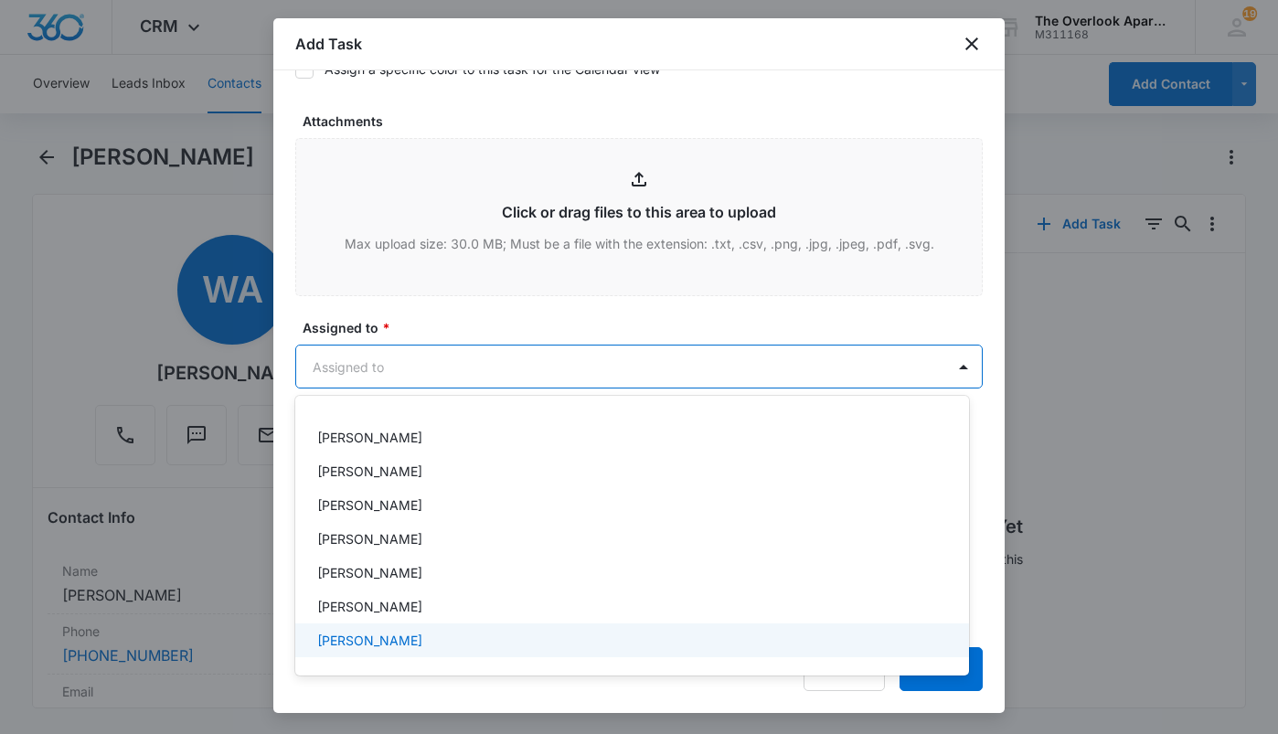
click at [380, 643] on p "[PERSON_NAME]" at bounding box center [369, 640] width 105 height 19
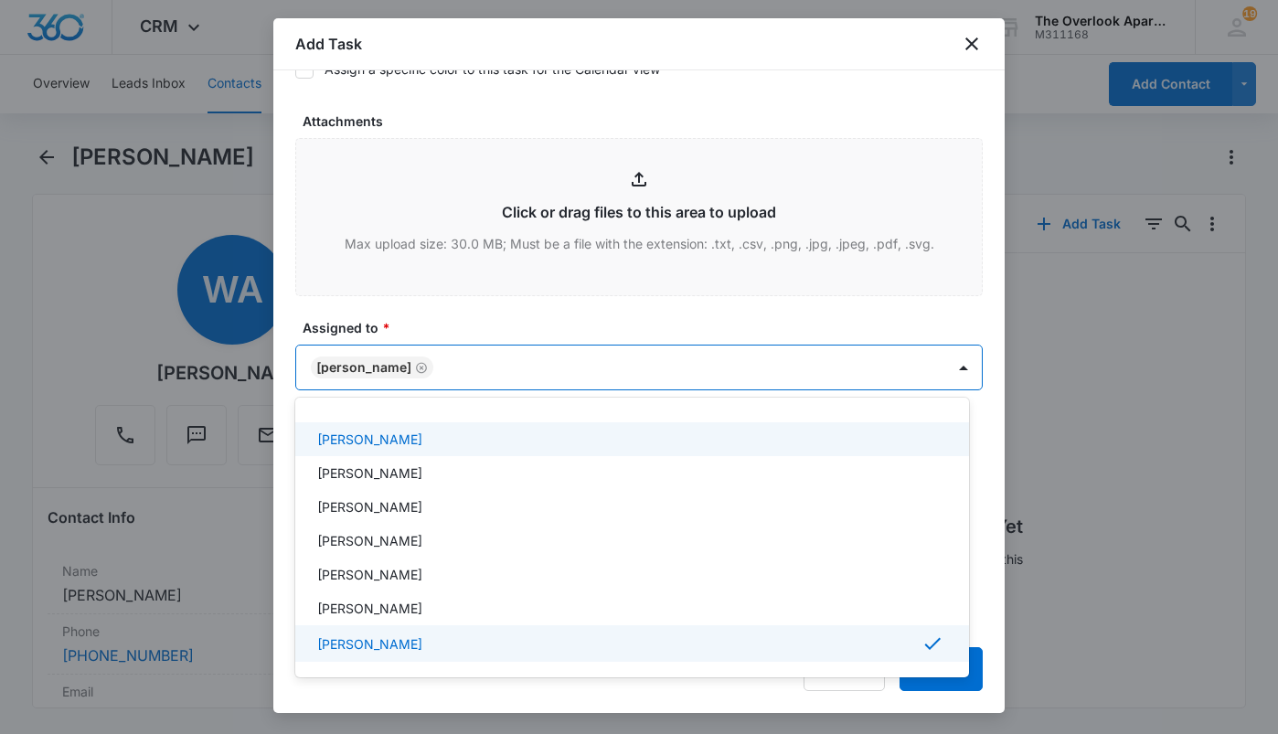
click at [510, 317] on div at bounding box center [639, 367] width 1278 height 734
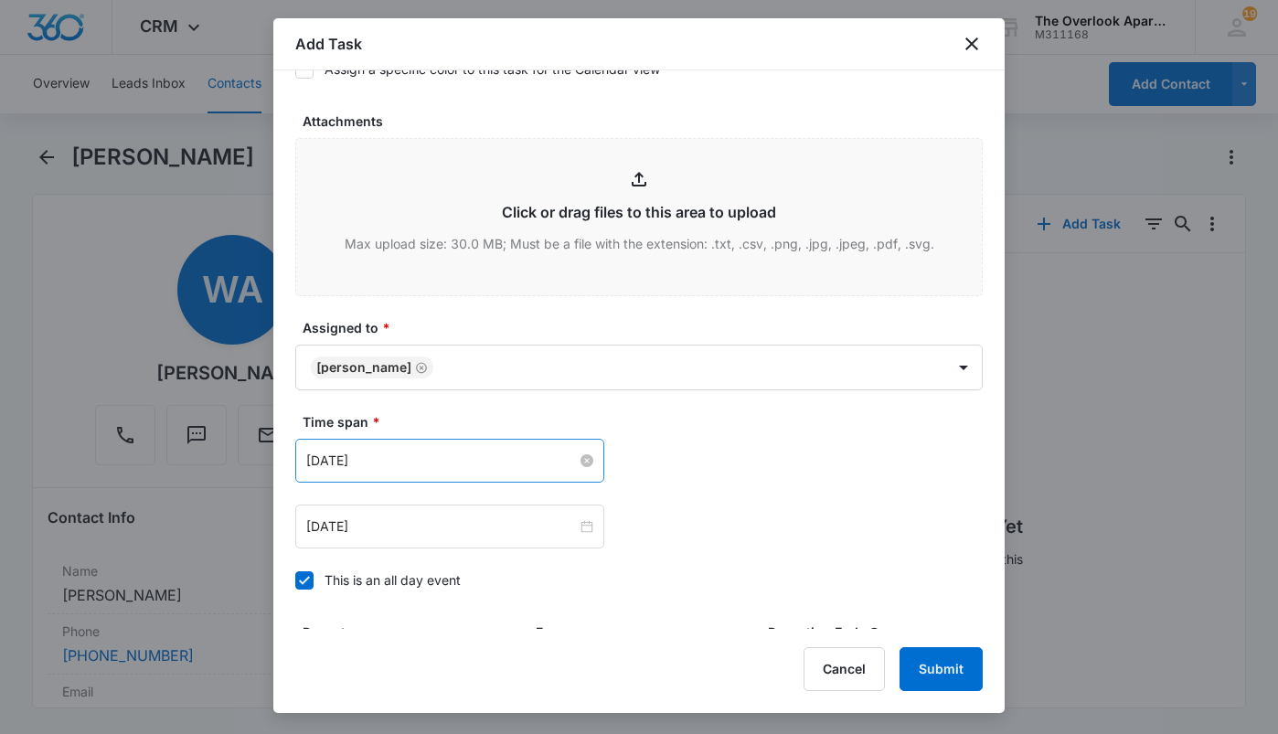
click at [444, 452] on input "[DATE]" at bounding box center [441, 461] width 271 height 20
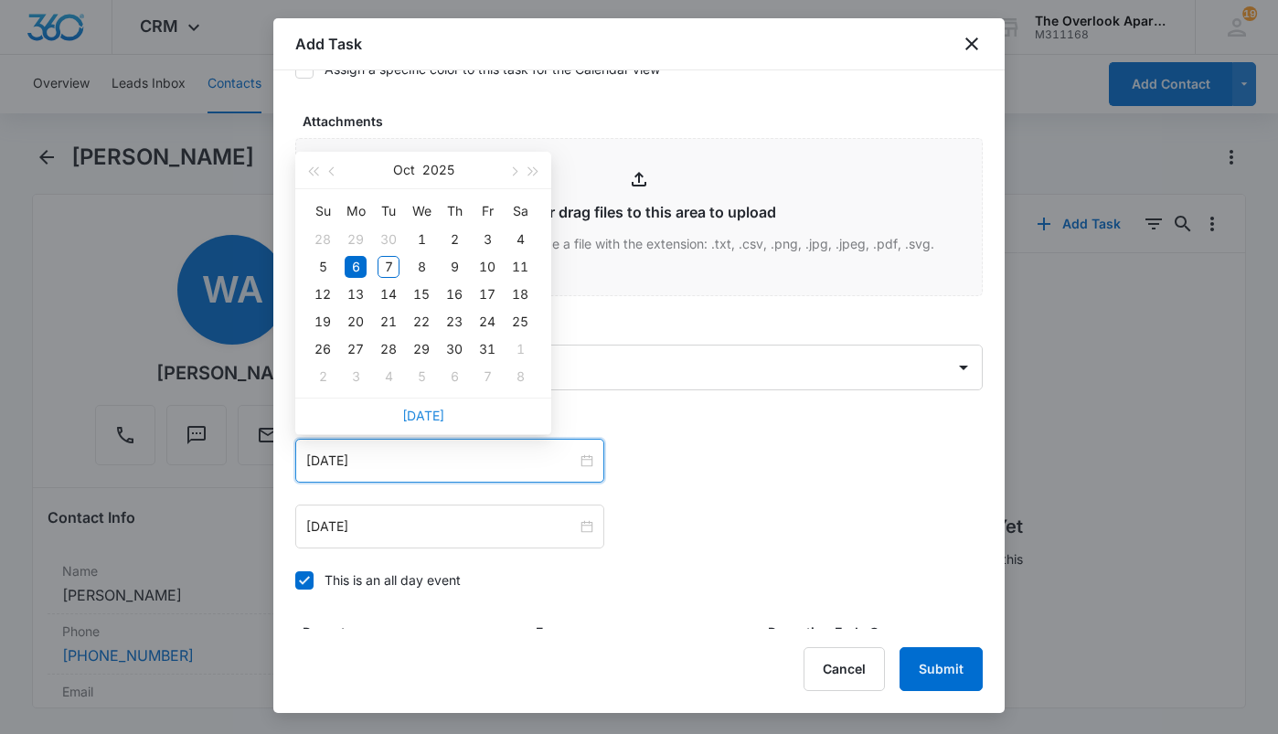
drag, startPoint x: 414, startPoint y: 418, endPoint x: 420, endPoint y: 523, distance: 105.3
click at [416, 418] on link "Today" at bounding box center [423, 416] width 42 height 16
type input "Oct 7, 2025"
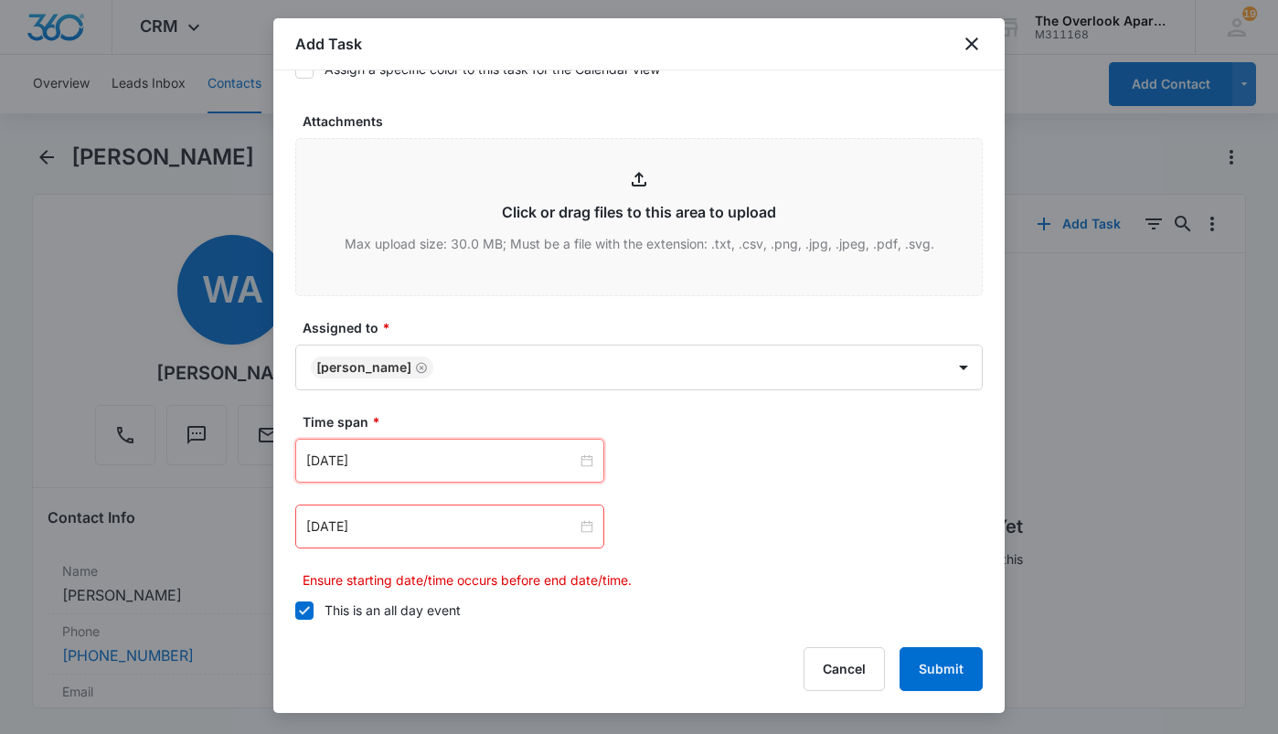
click at [409, 540] on div "[DATE]" at bounding box center [449, 527] width 309 height 44
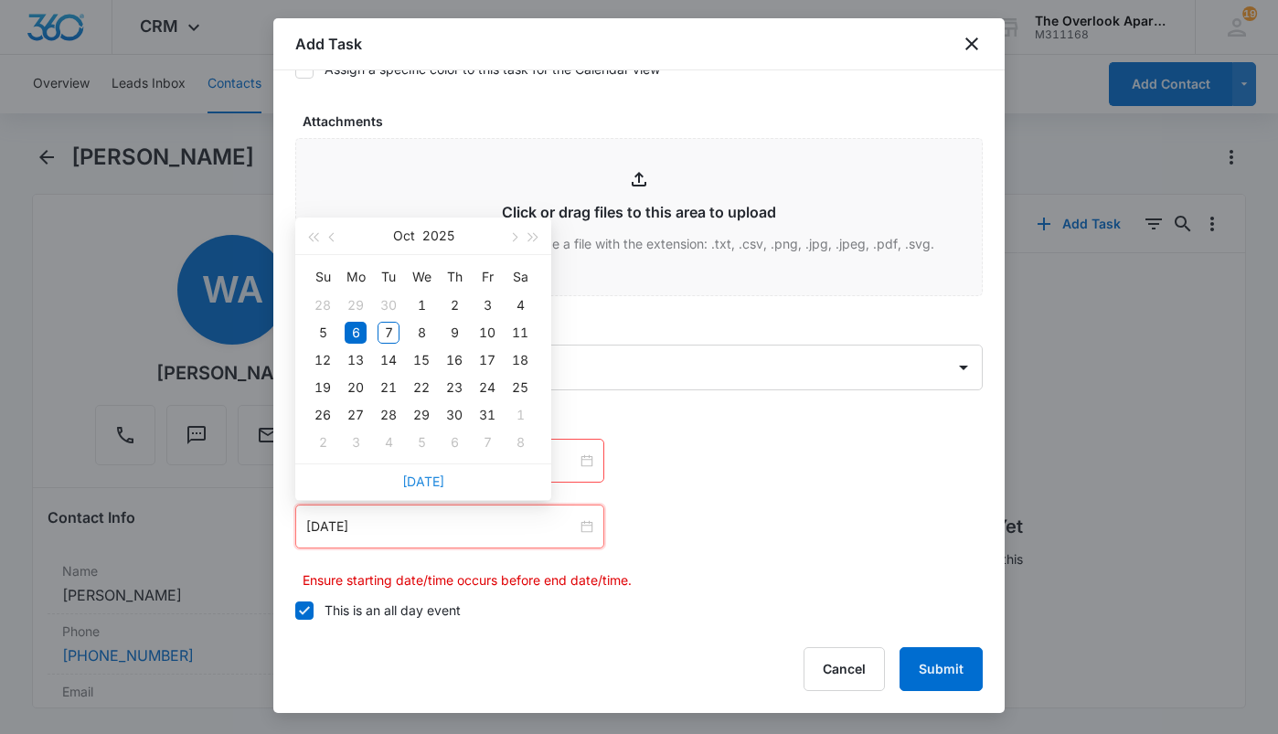
drag, startPoint x: 417, startPoint y: 486, endPoint x: 726, endPoint y: 496, distance: 309.2
click at [419, 487] on link "Today" at bounding box center [423, 482] width 42 height 16
type input "Oct 7, 2025"
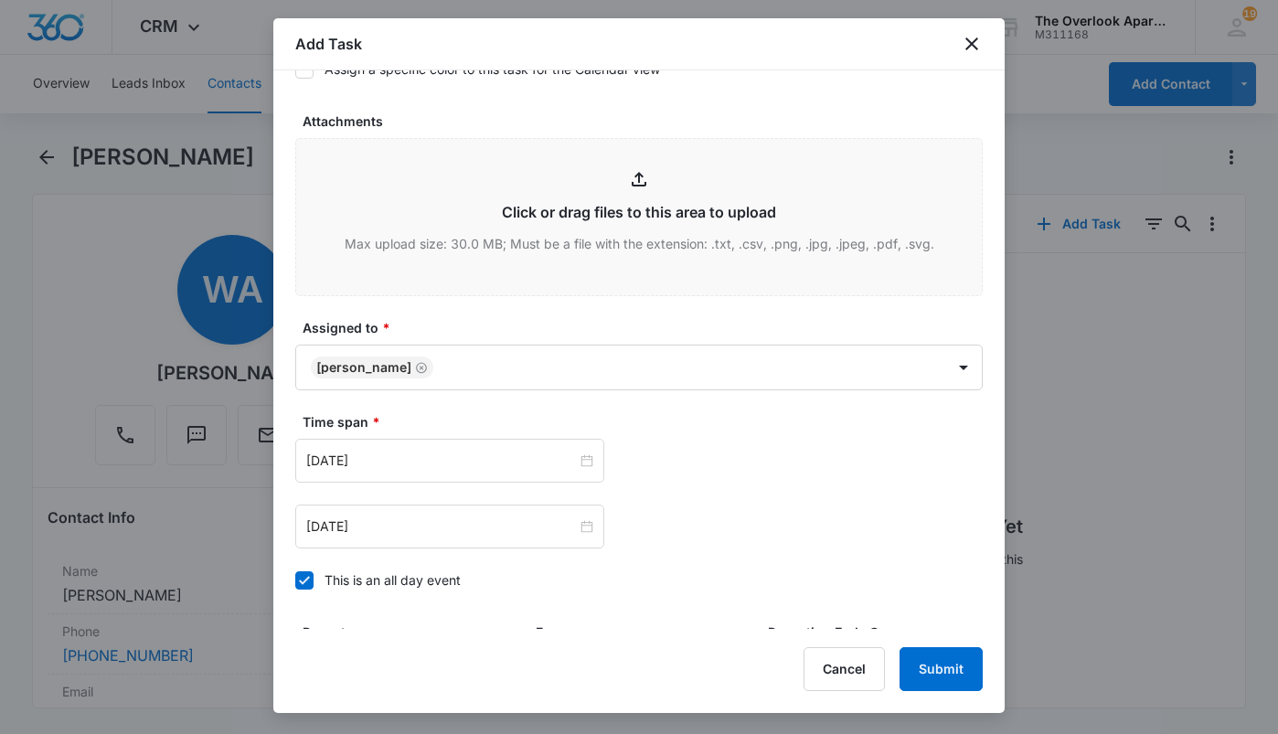
click at [734, 494] on div "Oct 7, 2025 Oct 2025 Su Mo Tu We Th Fr Sa 28 29 30 1 2 3 4 5 6 7 8 9 10 11 12 1…" at bounding box center [639, 494] width 688 height 110
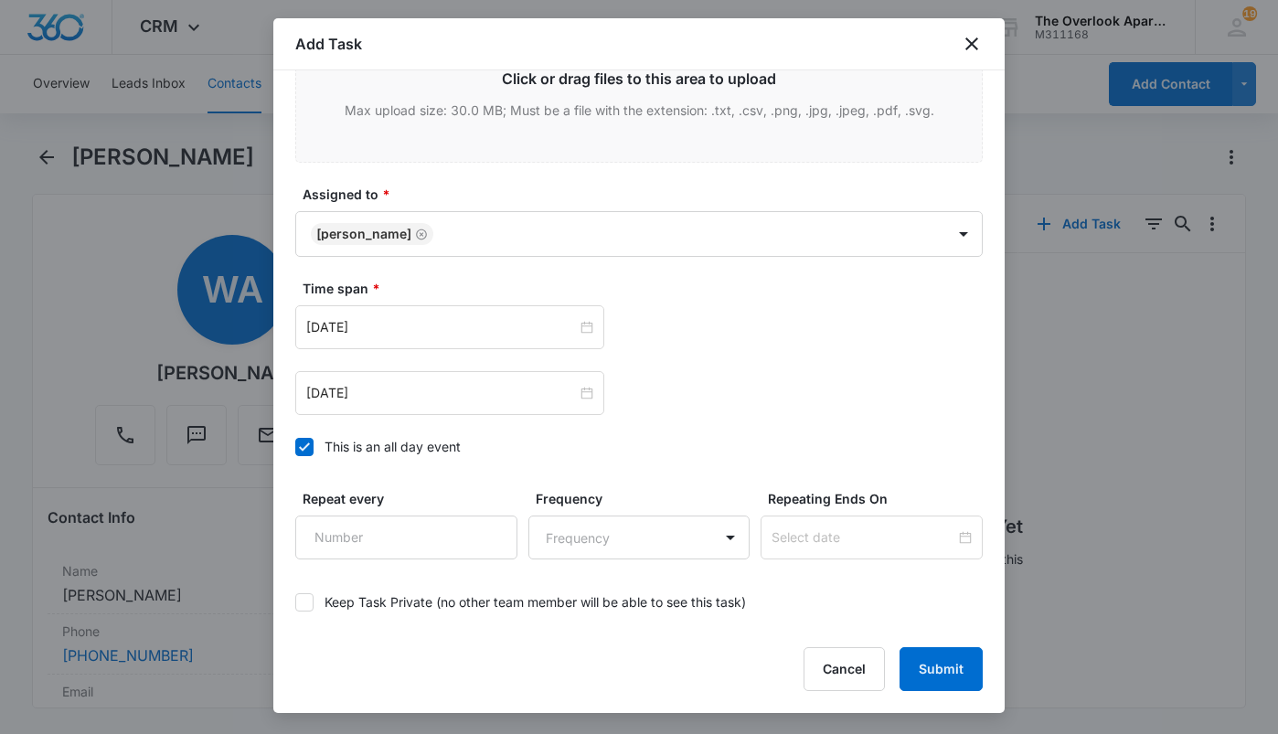
scroll to position [1134, 0]
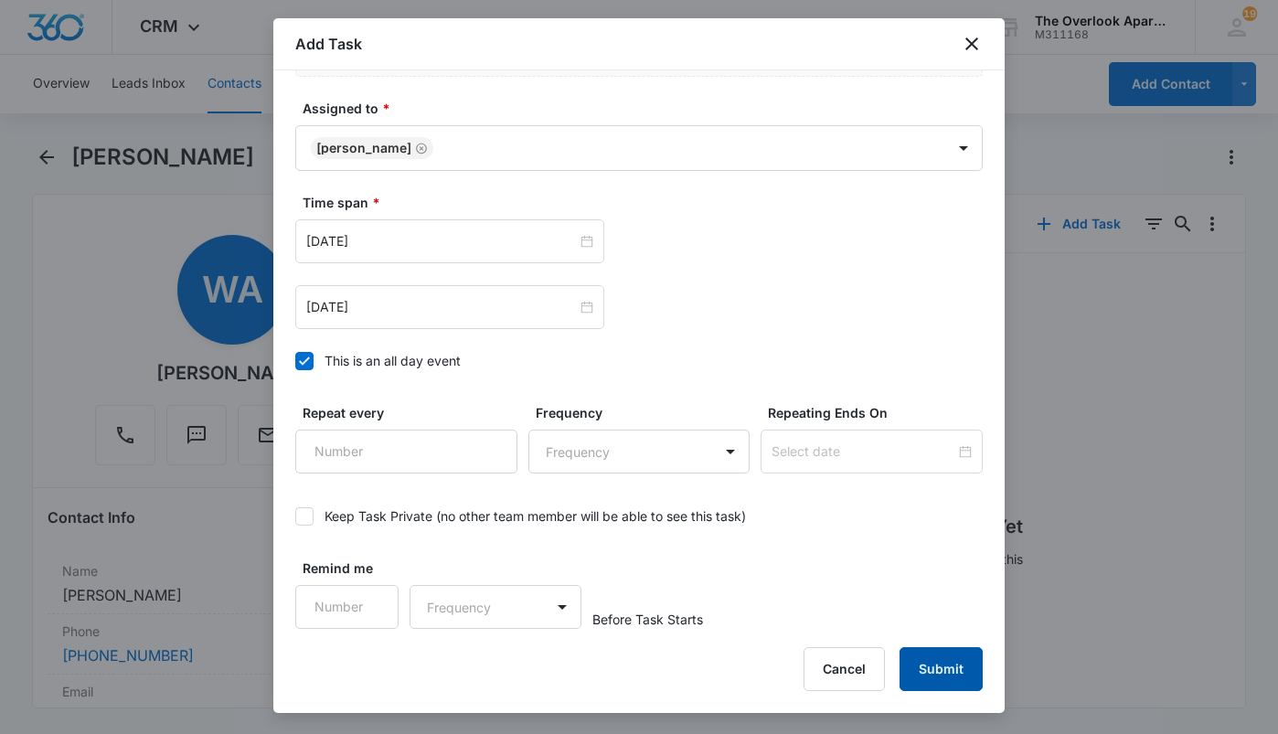
click at [906, 670] on button "Submit" at bounding box center [941, 669] width 83 height 44
